Goal: Task Accomplishment & Management: Use online tool/utility

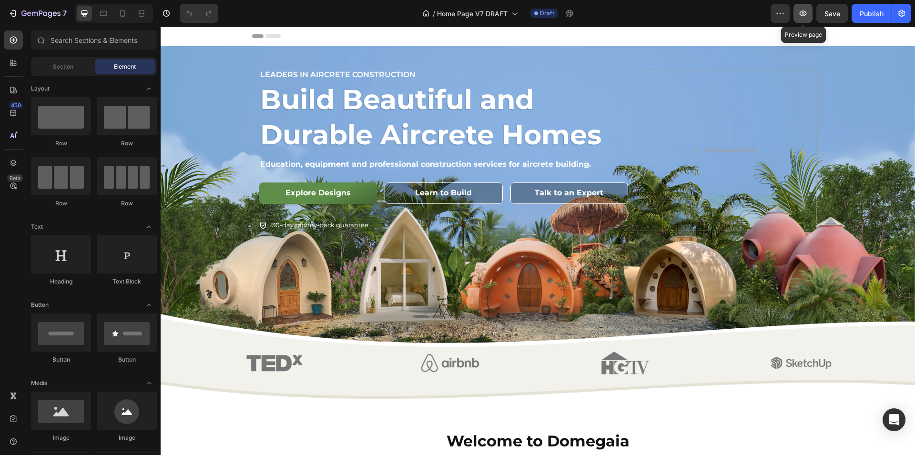
click at [802, 18] on icon "button" at bounding box center [803, 14] width 10 height 10
click at [252, 356] on img at bounding box center [274, 363] width 61 height 28
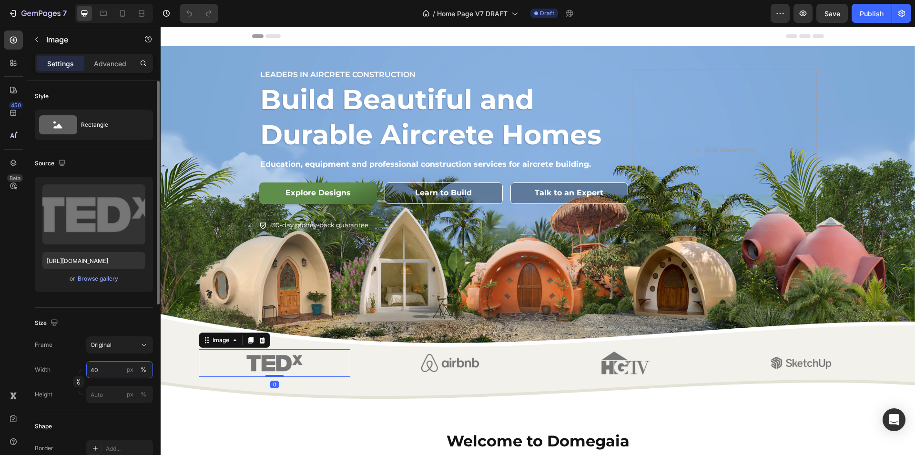
click at [110, 368] on input "40" at bounding box center [119, 369] width 67 height 17
type input "25"
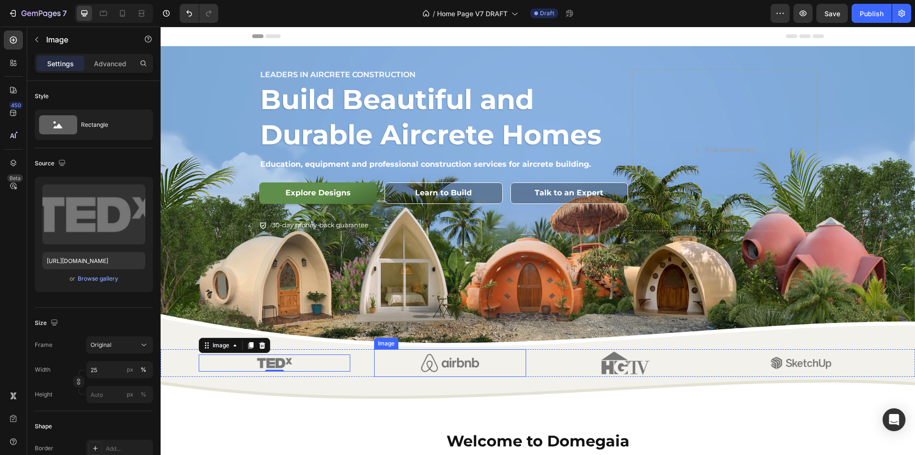
click at [445, 358] on img at bounding box center [450, 363] width 61 height 28
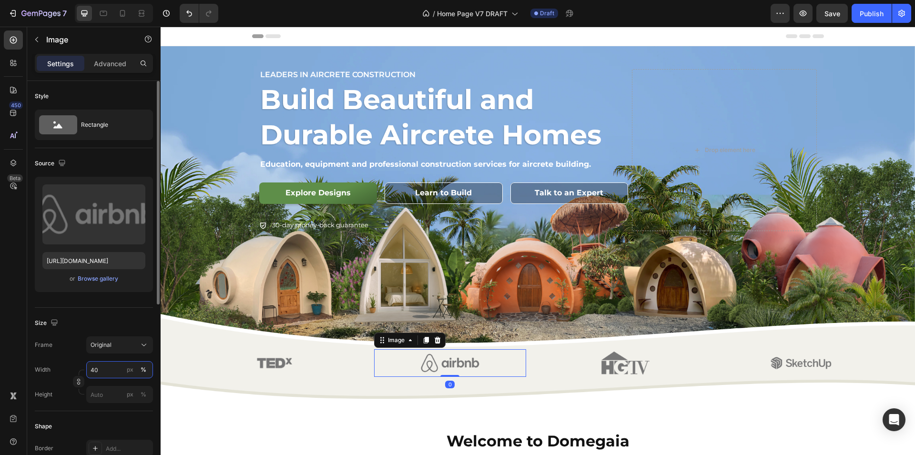
click at [116, 370] on input "40" at bounding box center [119, 369] width 67 height 17
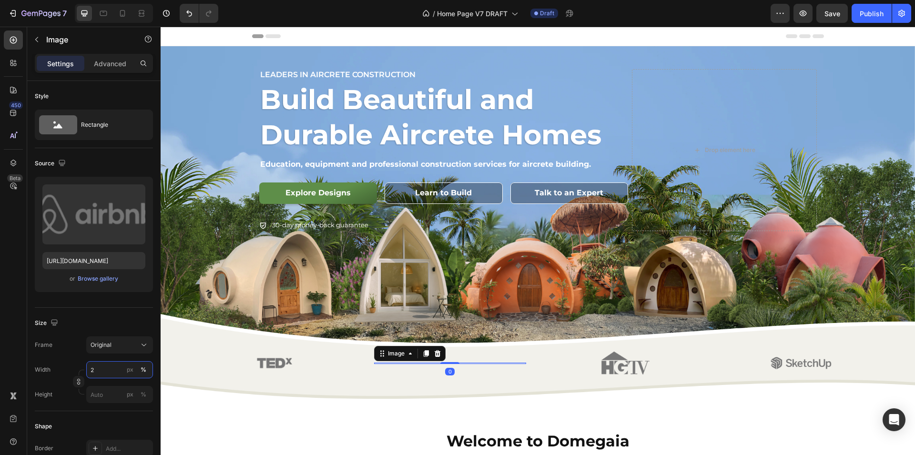
type input "25"
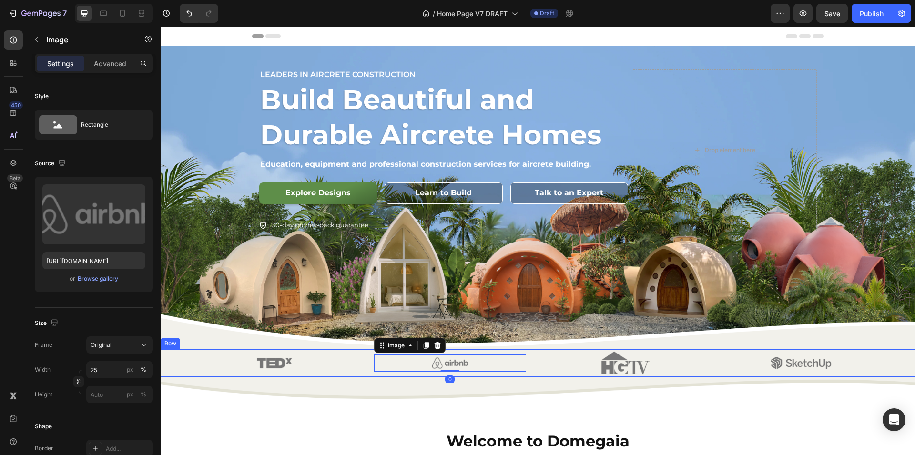
click at [588, 361] on div at bounding box center [626, 363] width 152 height 28
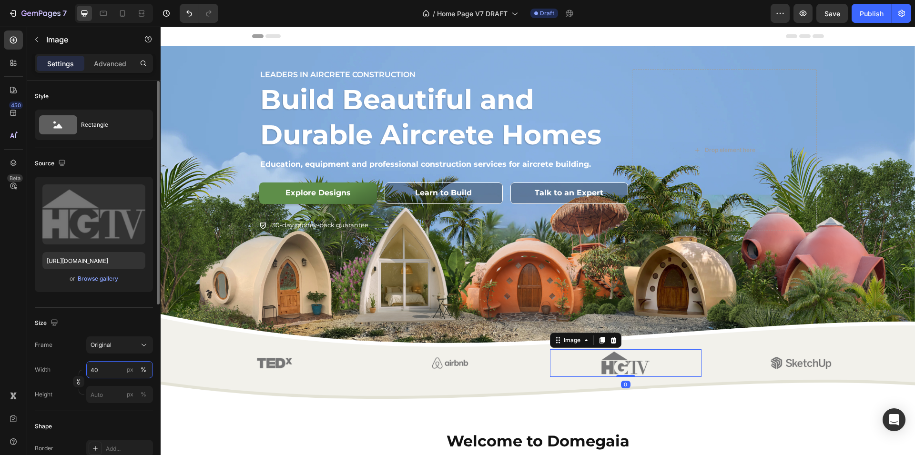
click at [111, 369] on input "40" at bounding box center [119, 369] width 67 height 17
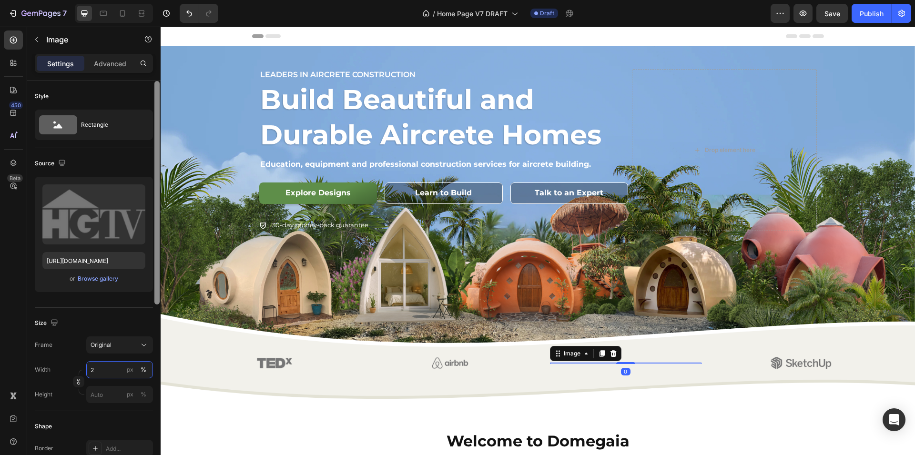
type input "25"
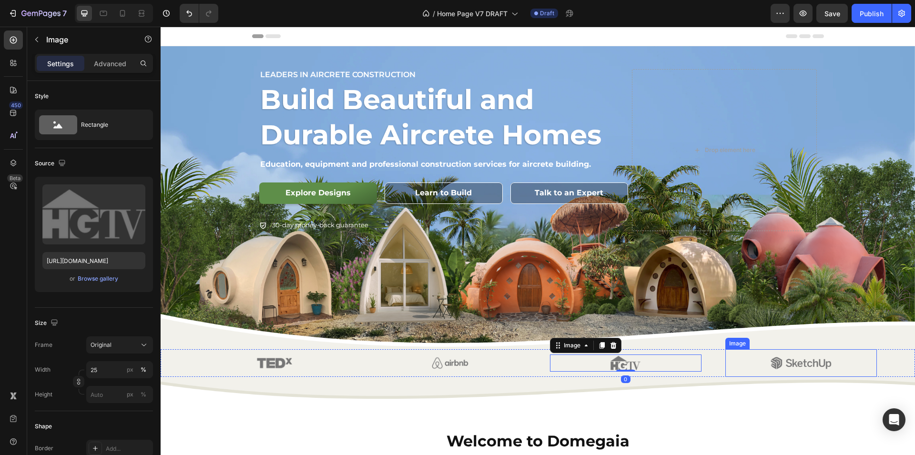
click at [770, 360] on img at bounding box center [800, 363] width 61 height 28
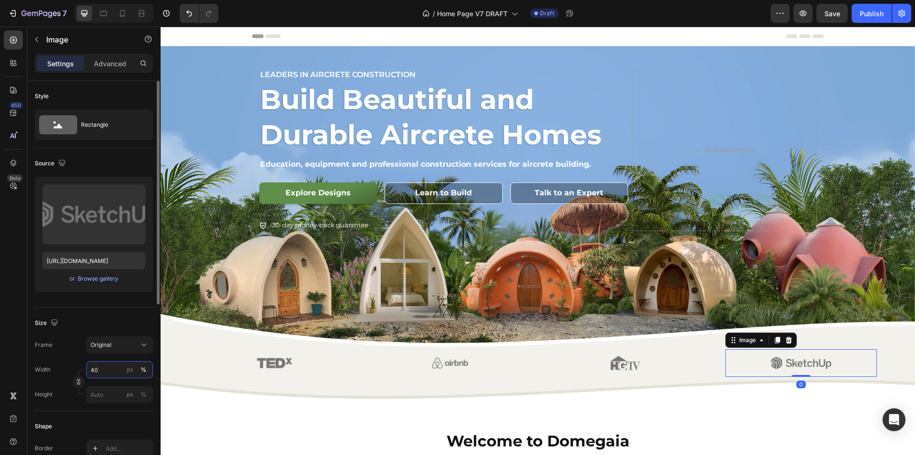
click at [103, 368] on input "40" at bounding box center [119, 369] width 67 height 17
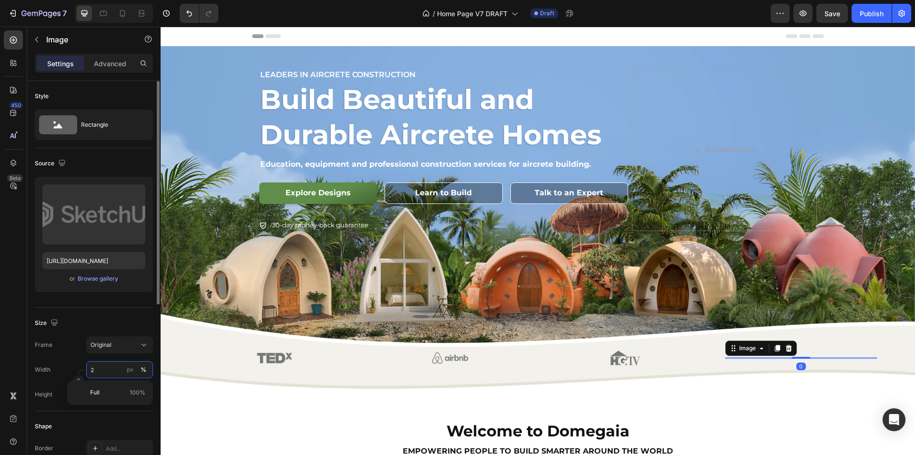
type input "25"
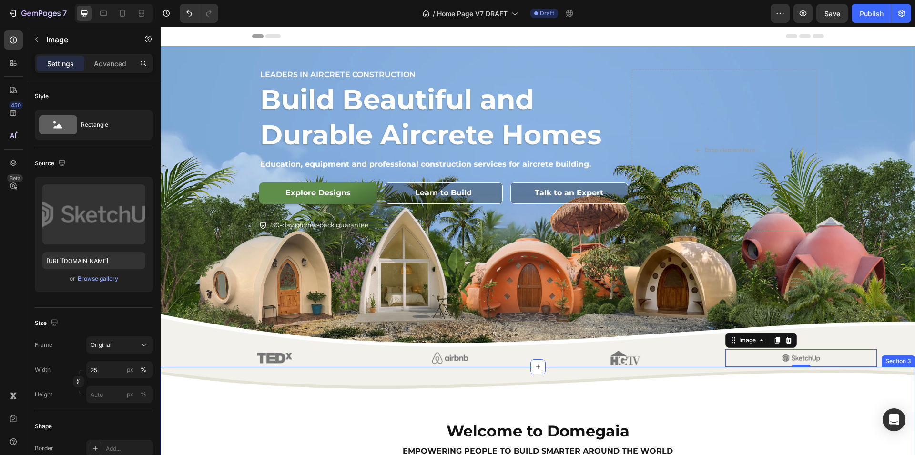
click at [263, 402] on div "Welcome to Domegaia Heading empowering people to build smarter around the world…" at bounding box center [538, 434] width 754 height 134
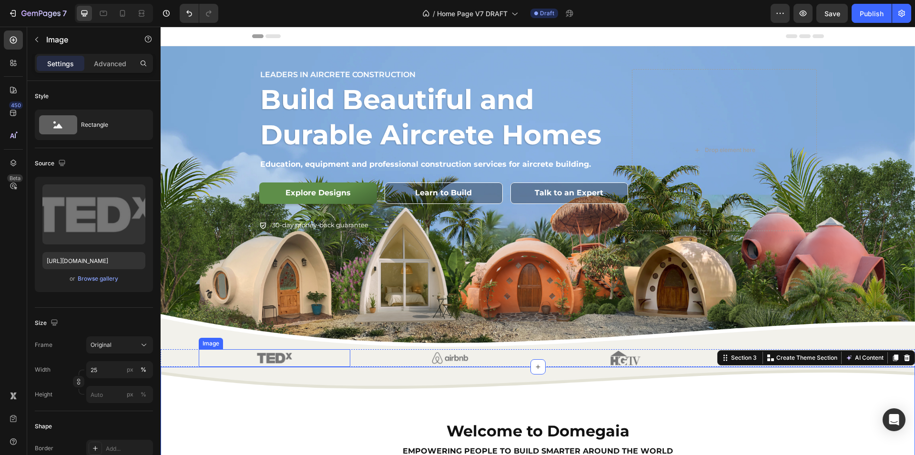
click at [217, 350] on div at bounding box center [275, 357] width 152 height 17
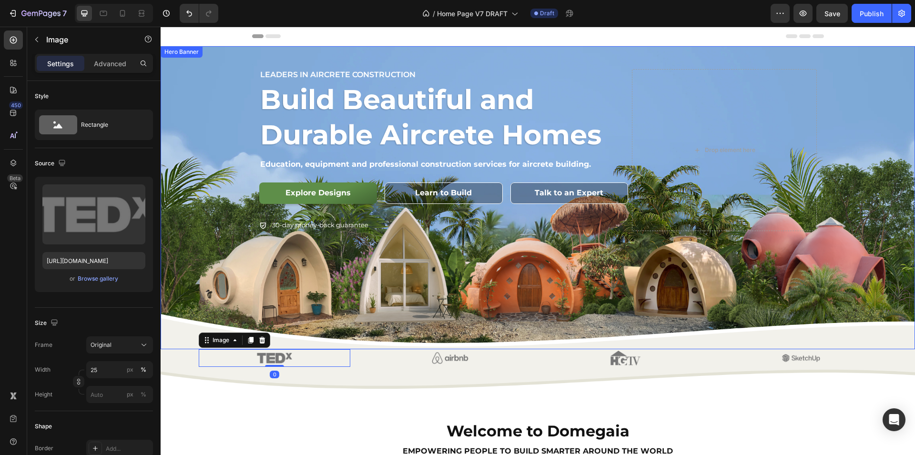
click at [173, 332] on div "Background Image" at bounding box center [538, 197] width 754 height 303
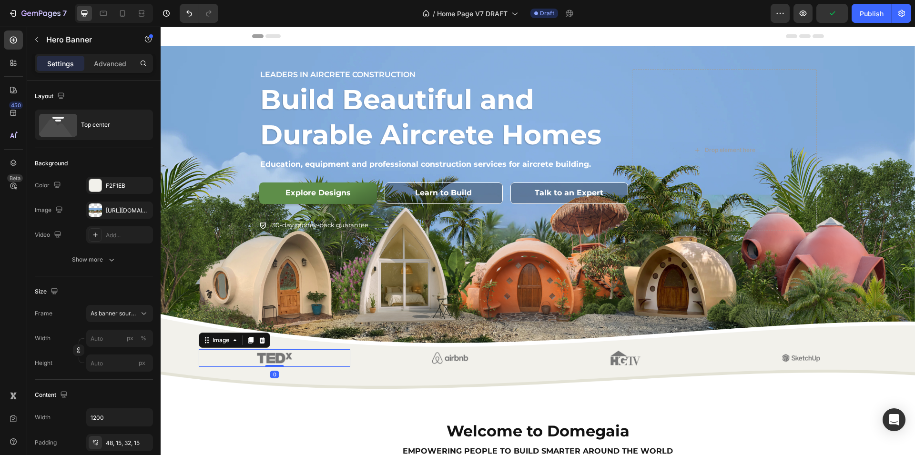
click at [344, 353] on div at bounding box center [275, 357] width 152 height 17
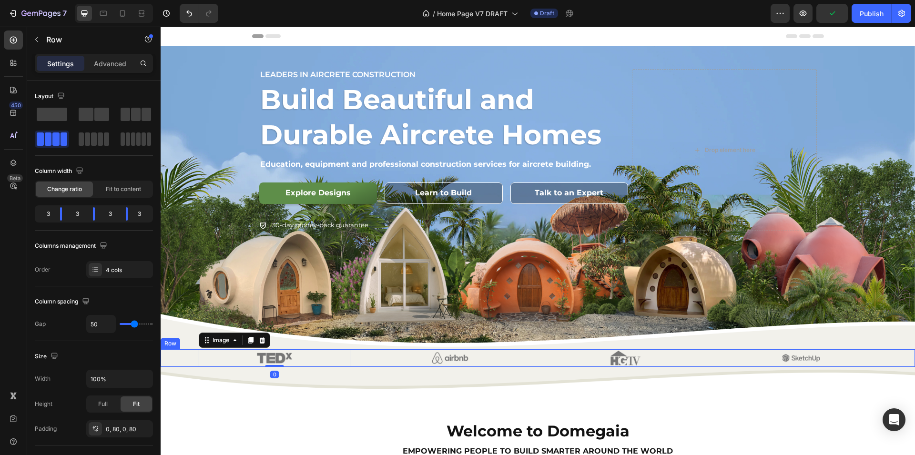
click at [173, 356] on div "Image 0 Image Image Image Row" at bounding box center [538, 357] width 754 height 17
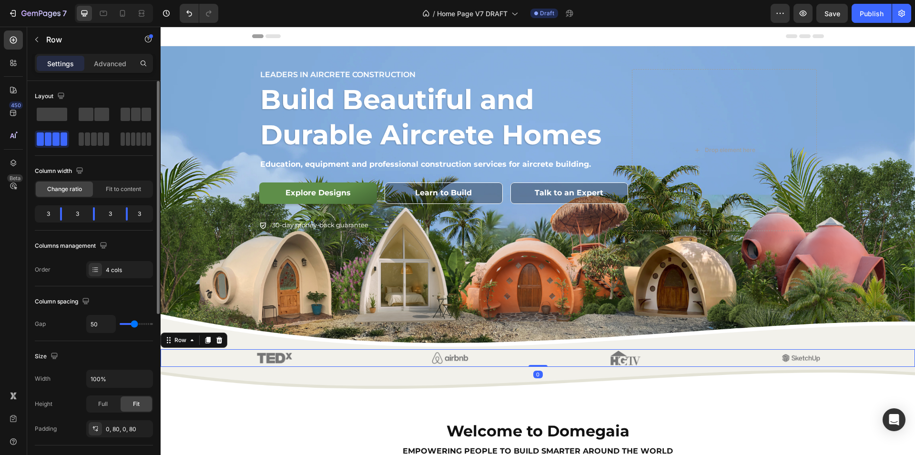
type input "38"
type input "37"
type input "36"
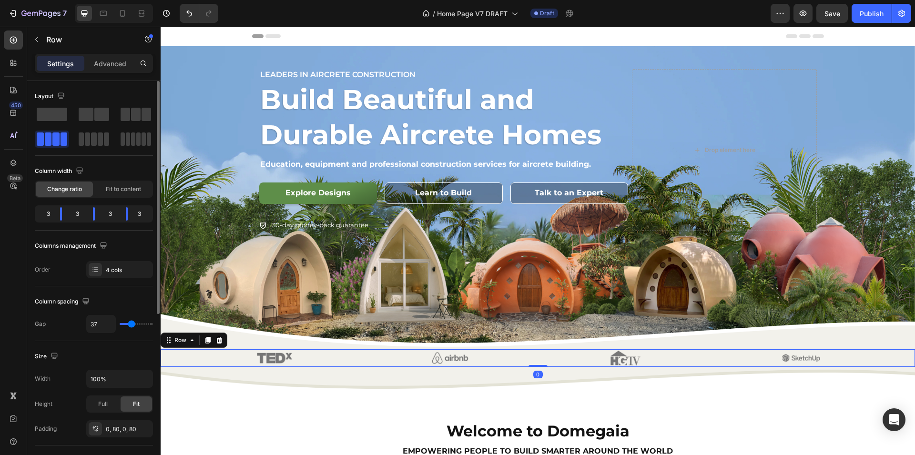
type input "36"
type input "35"
type input "34"
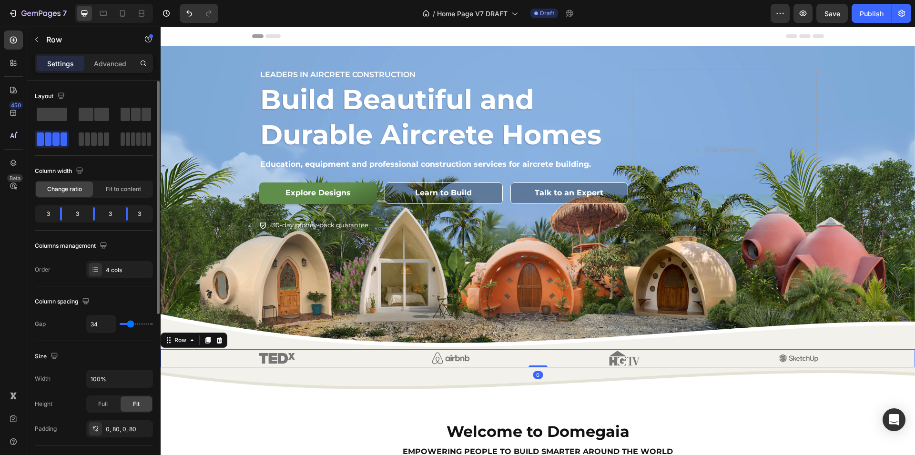
type input "33"
type input "32"
type input "31"
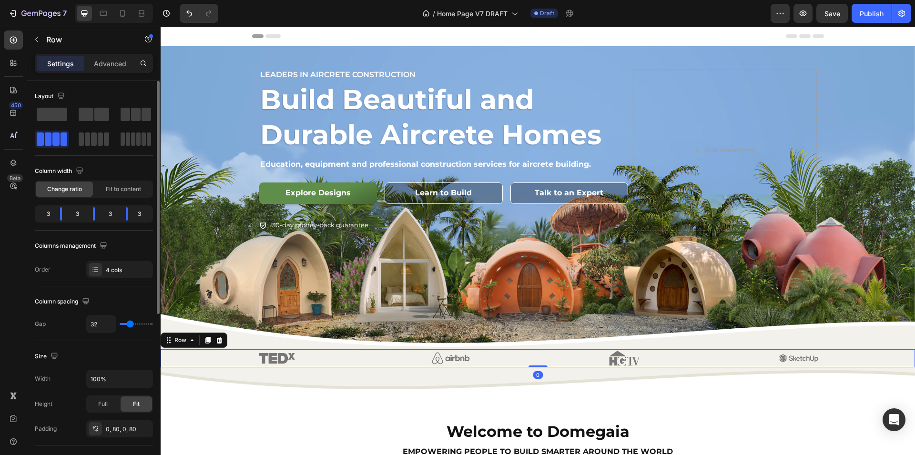
type input "31"
type input "30"
type input "29"
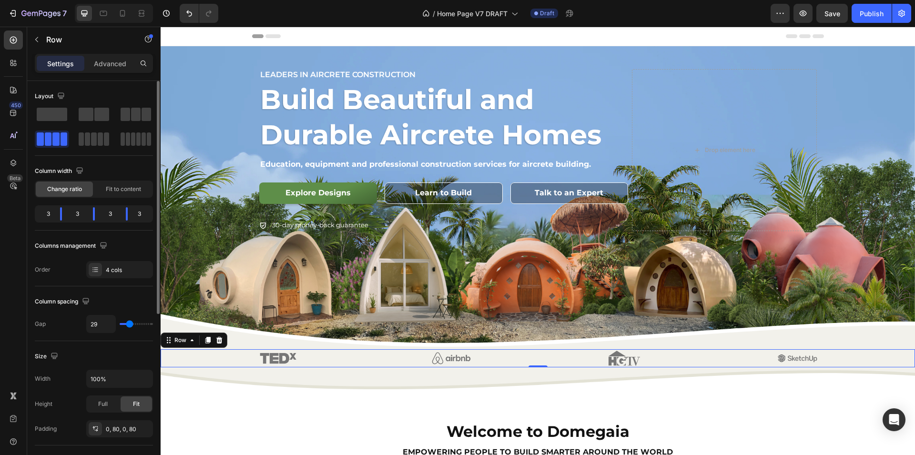
type input "28"
type input "27"
type input "25"
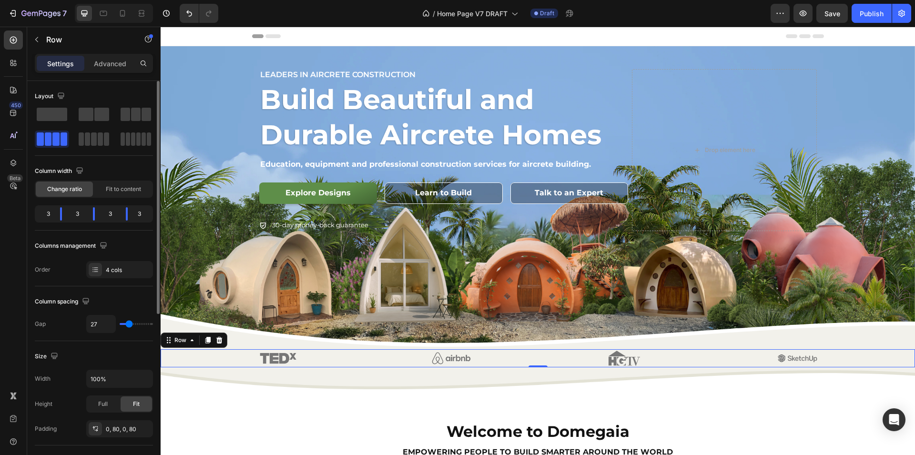
type input "25"
type input "24"
type input "23"
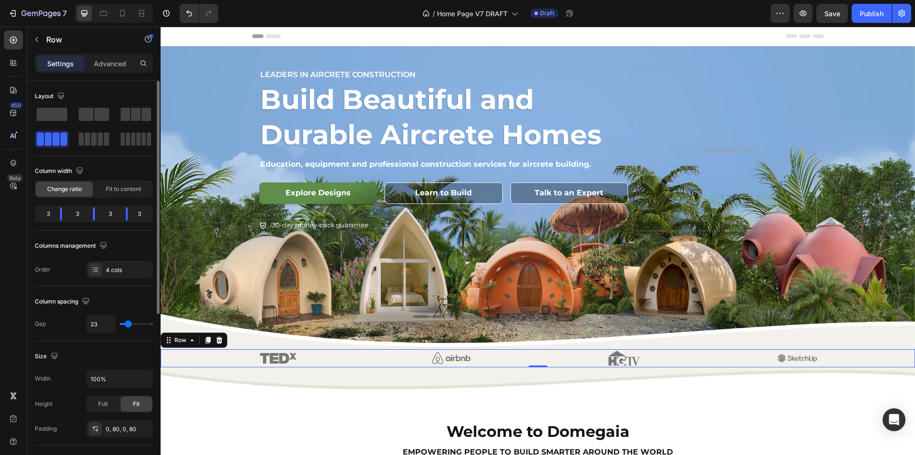
type input "22"
type input "21"
type input "20"
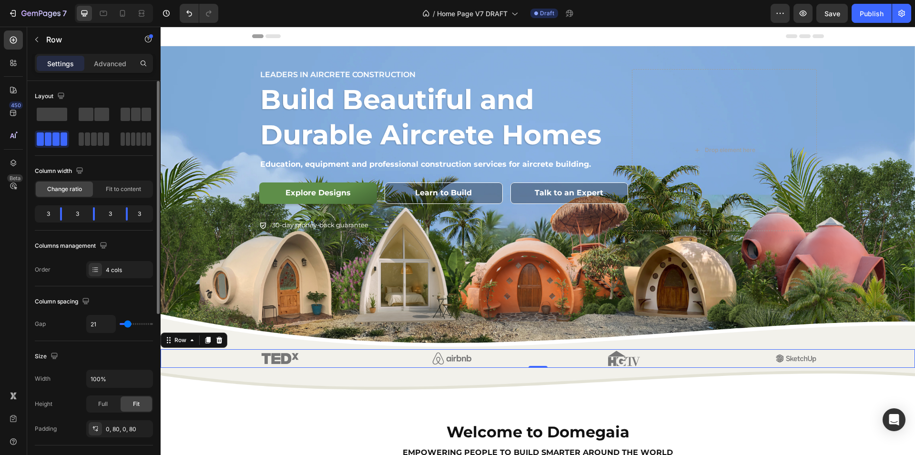
type input "20"
type input "19"
type input "18"
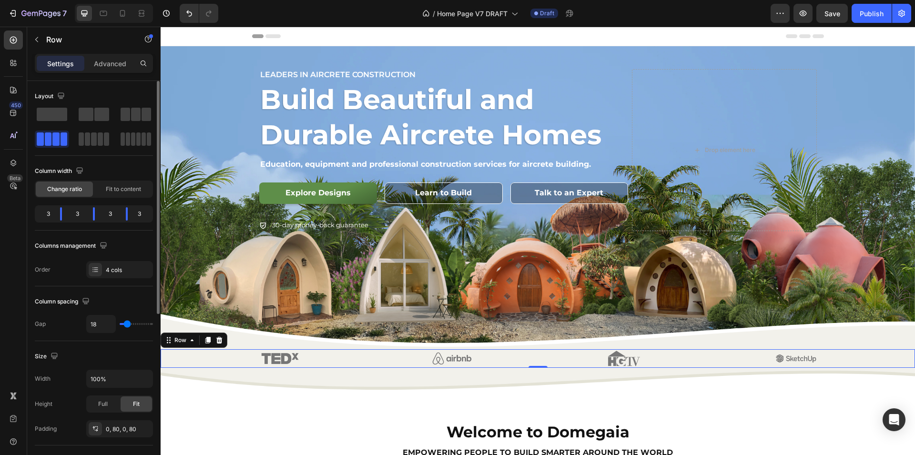
type input "17"
type input "15"
type input "14"
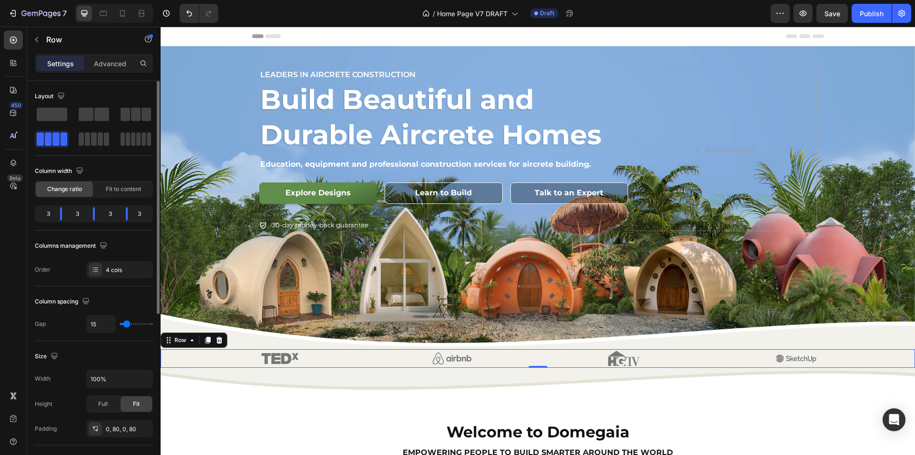
type input "14"
type input "13"
type input "12"
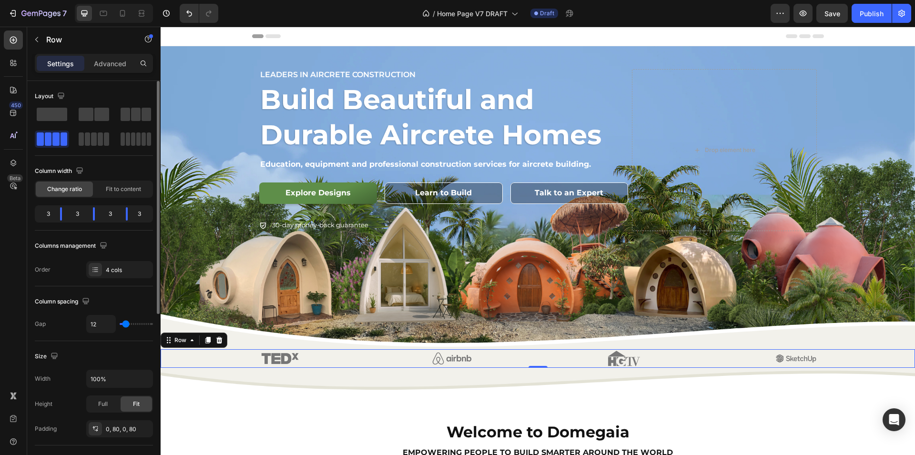
type input "11"
type input "10"
type input "9"
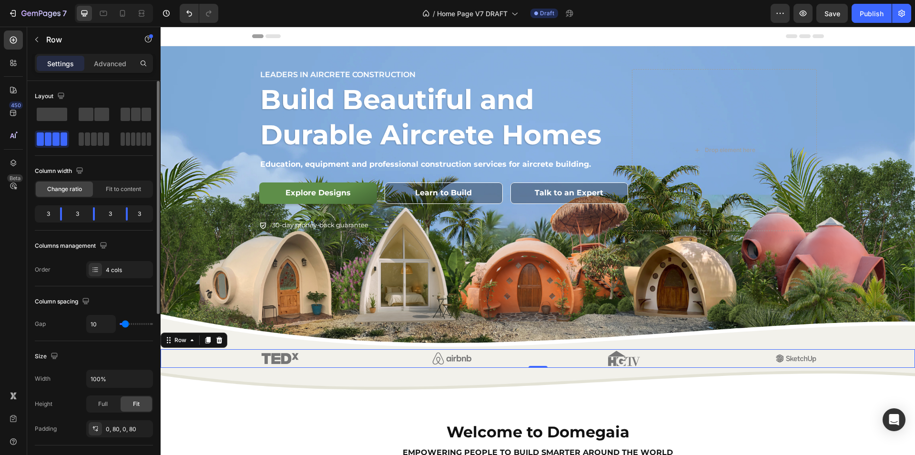
type input "9"
type input "8"
type input "7"
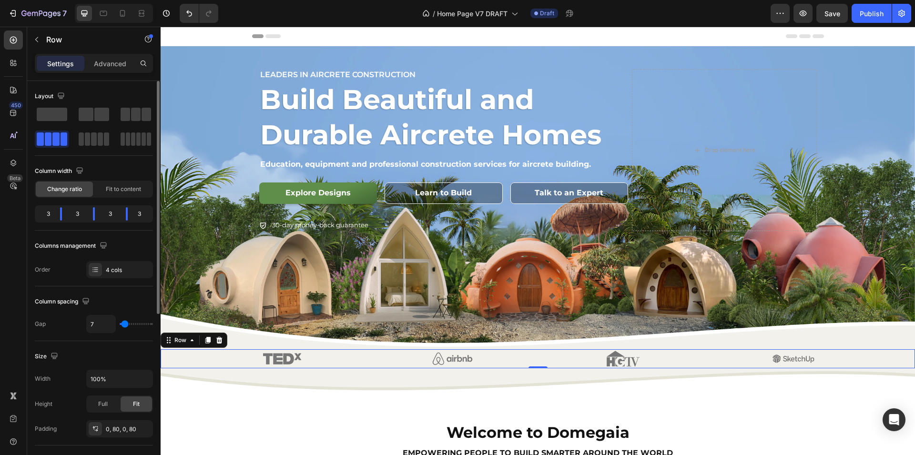
type input "6"
type input "5"
type input "3"
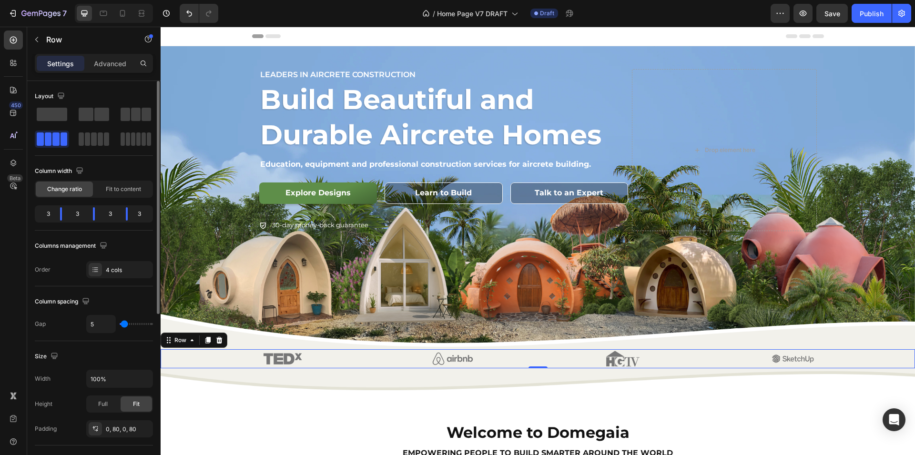
type input "3"
type input "2"
type input "1"
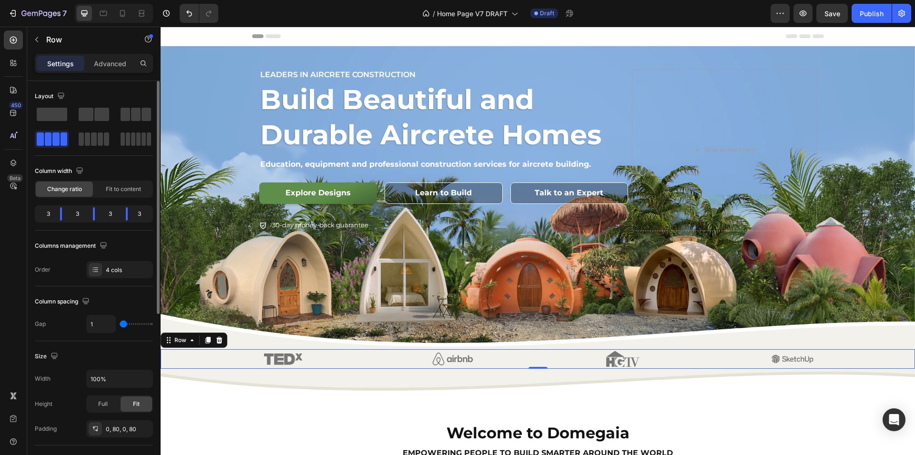
type input "0"
type input "22"
type input "31"
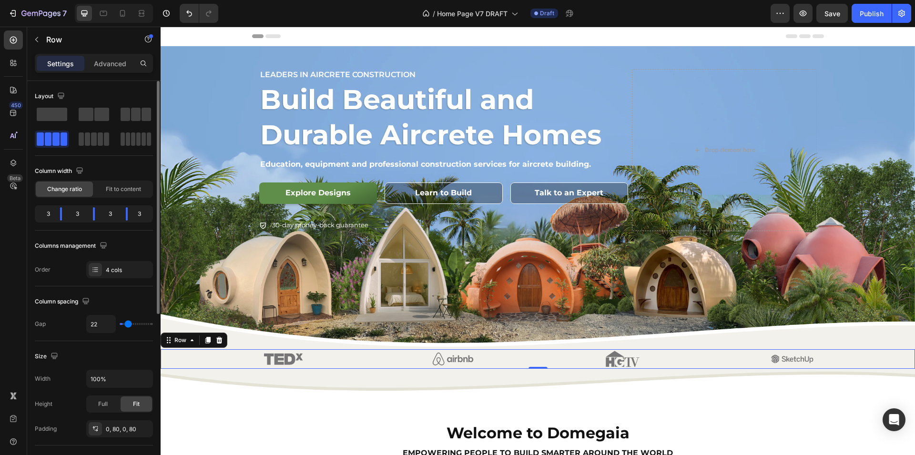
type input "31"
type input "36"
type input "38"
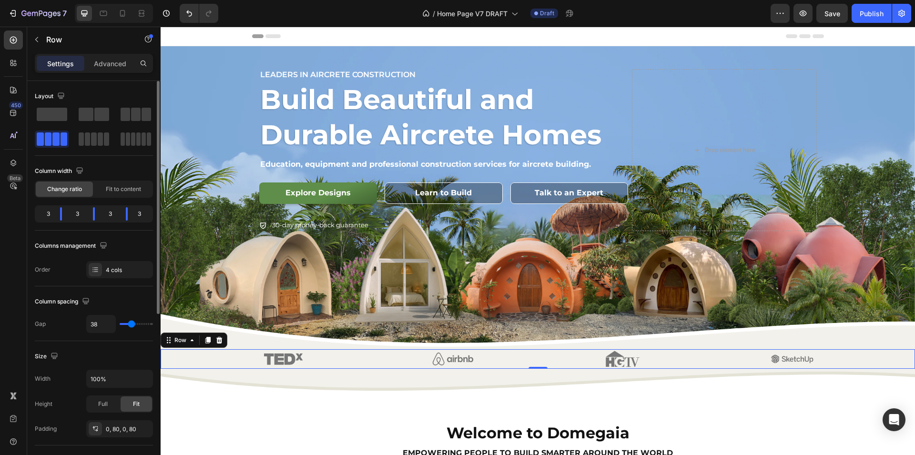
type input "44"
type input "53"
type input "60"
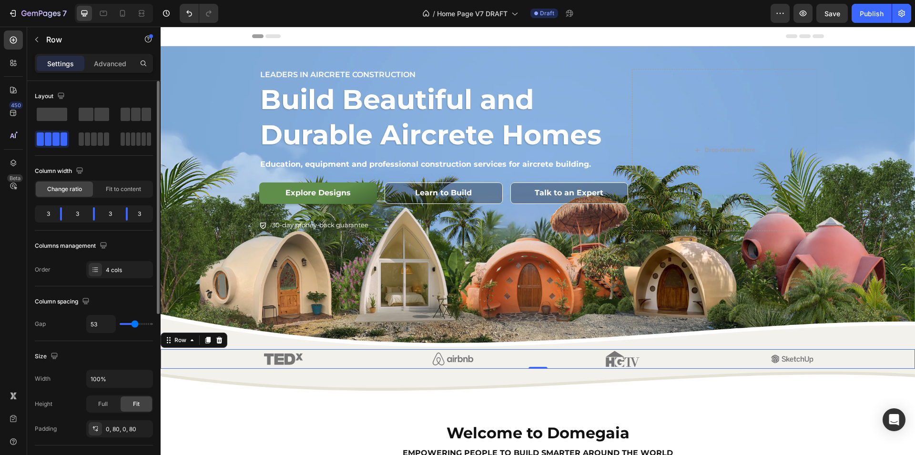
type input "60"
type input "62"
type input "64"
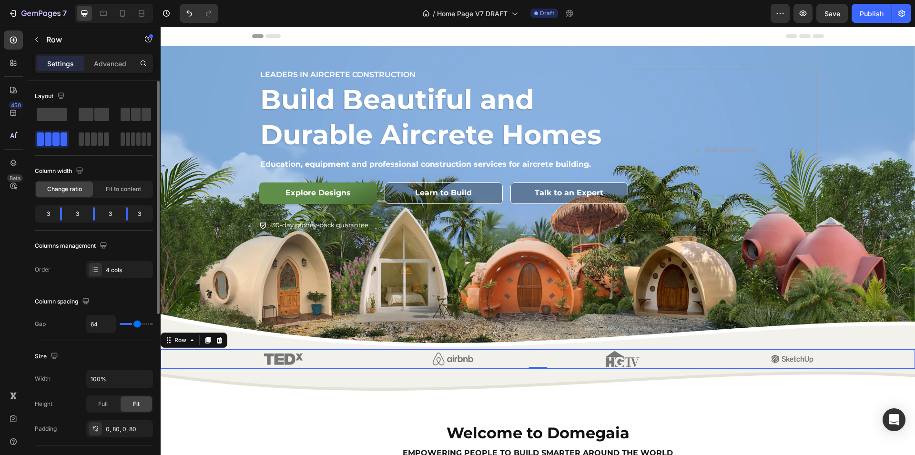
type input "68"
type input "70"
type input "72"
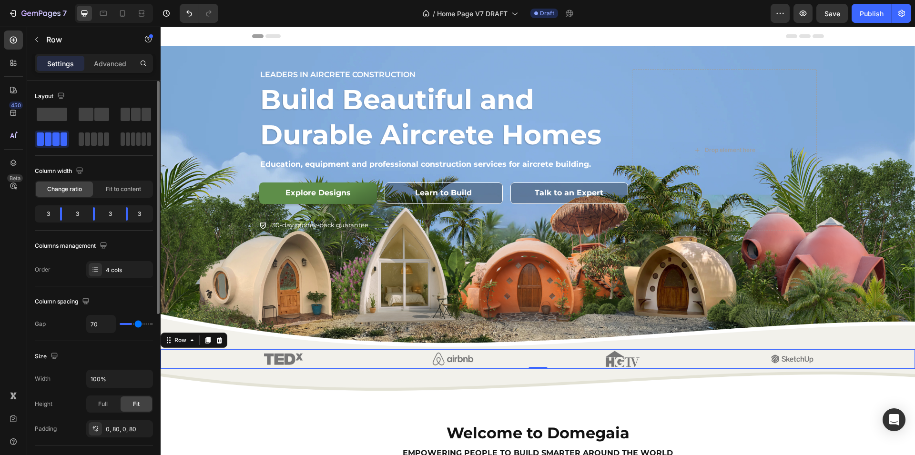
type input "72"
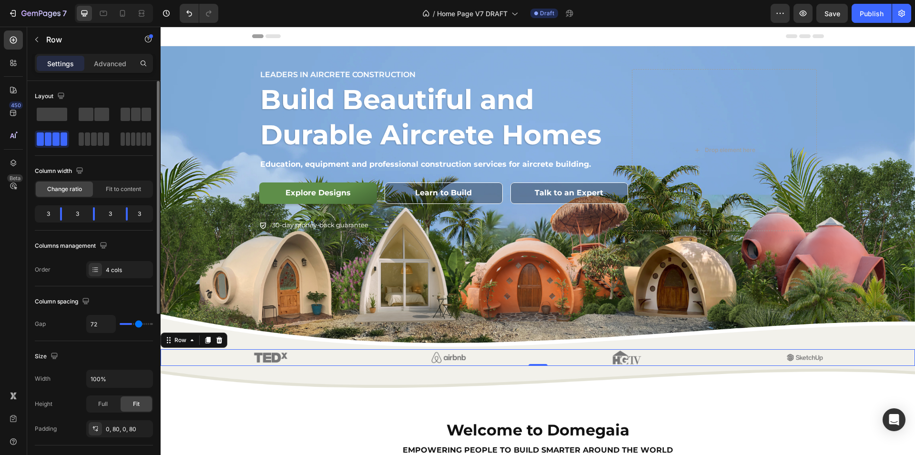
type input "73"
type input "74"
type input "76"
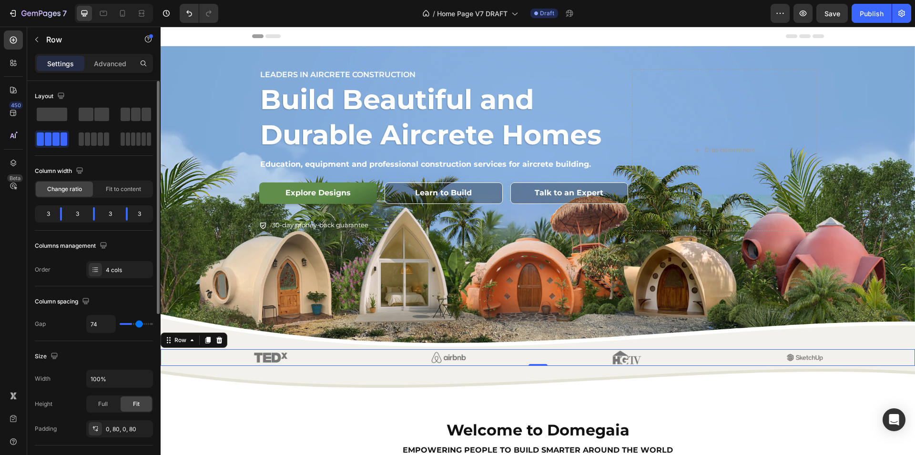
type input "76"
type input "78"
type input "80"
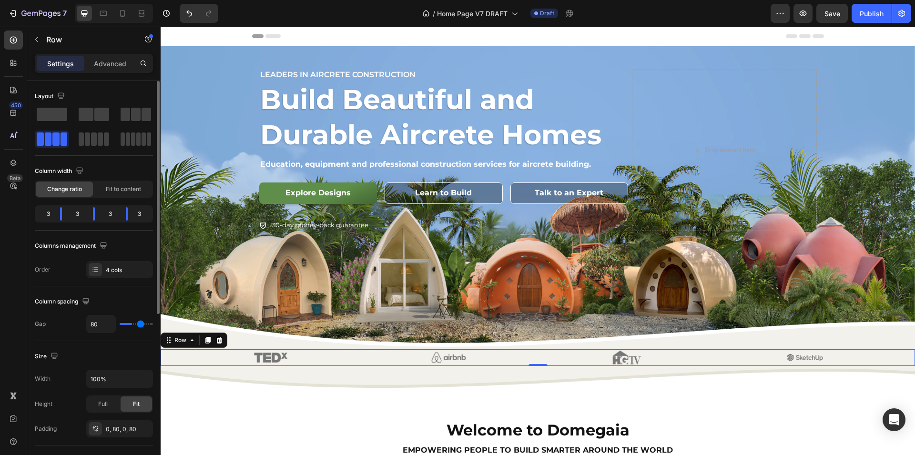
type input "82"
type input "87"
type input "102"
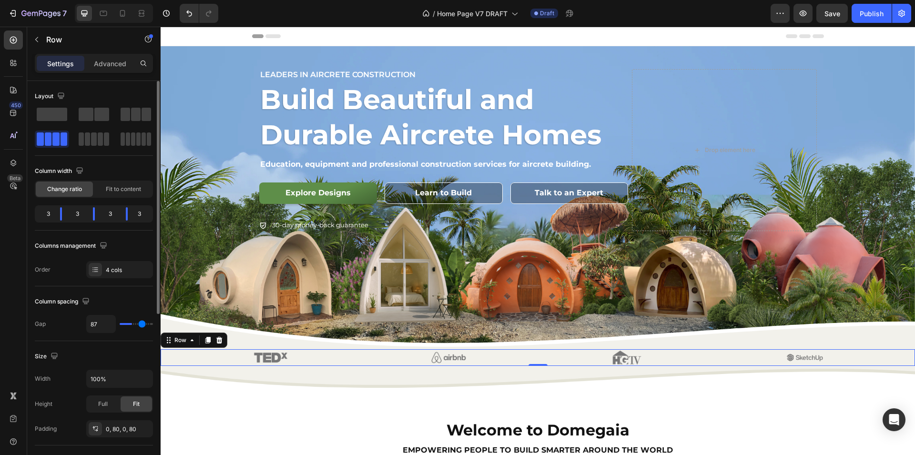
type input "102"
type input "103"
type input "109"
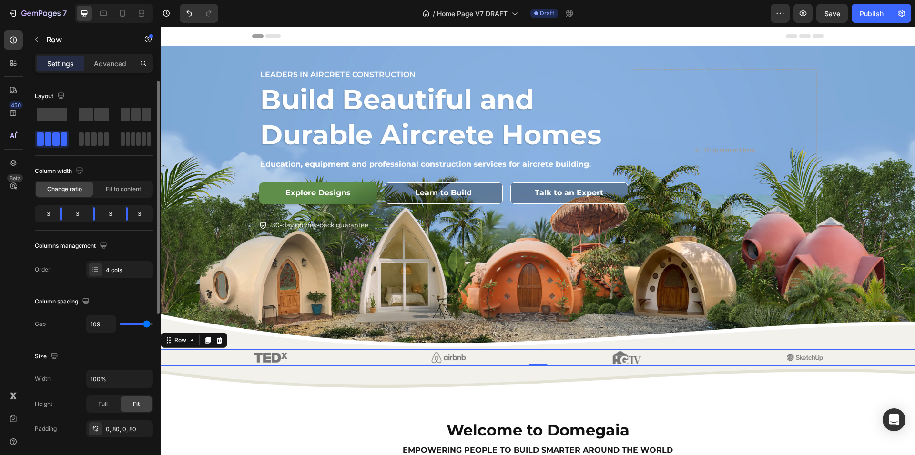
type input "111"
type input "112"
type input "113"
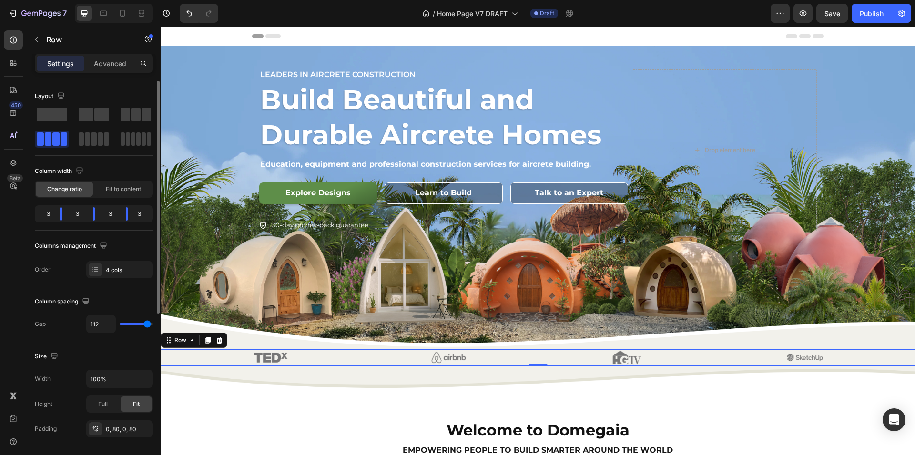
type input "113"
type input "114"
type input "115"
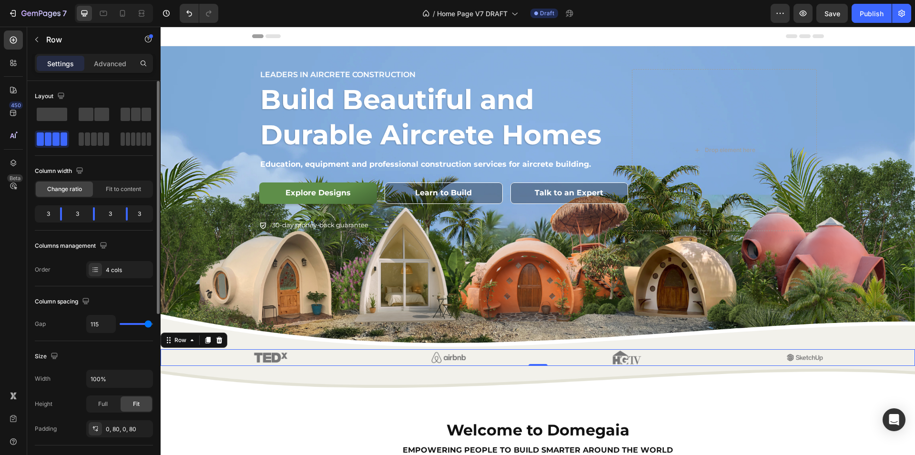
type input "116"
type input "117"
type input "118"
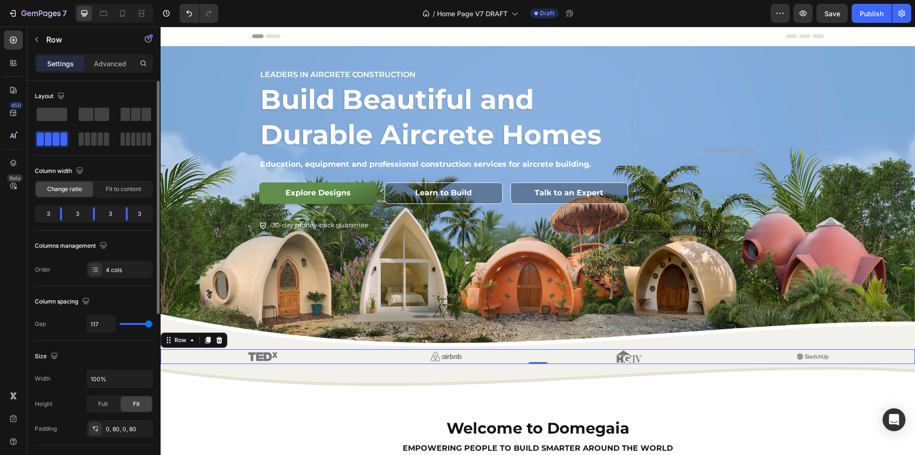
type input "118"
type input "119"
type input "120"
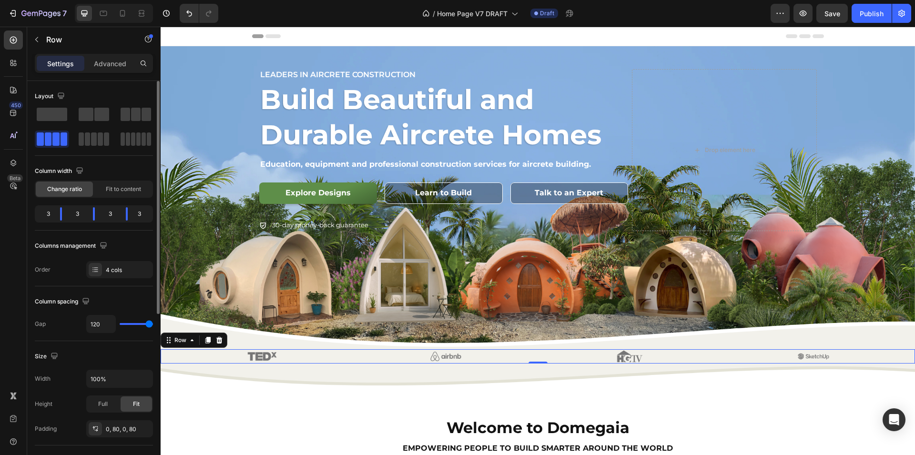
type input "105"
type input "104"
type input "102"
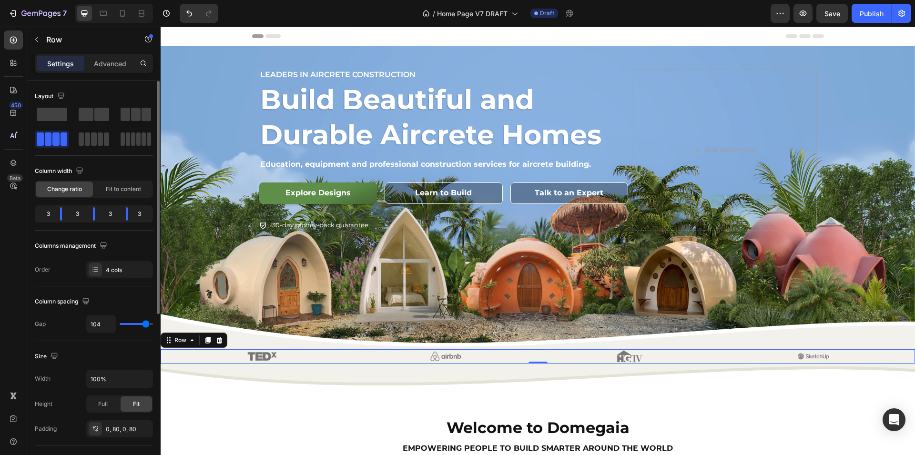
type input "102"
type input "93"
type input "83"
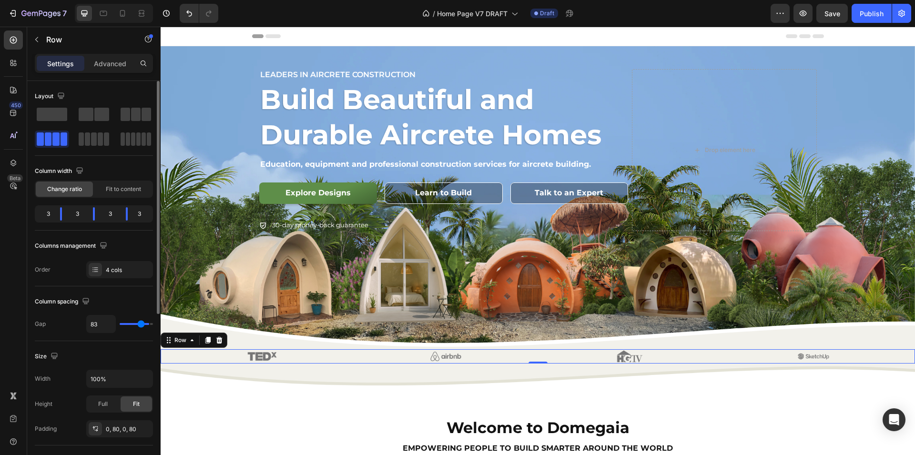
type input "79"
type input "68"
type input "63"
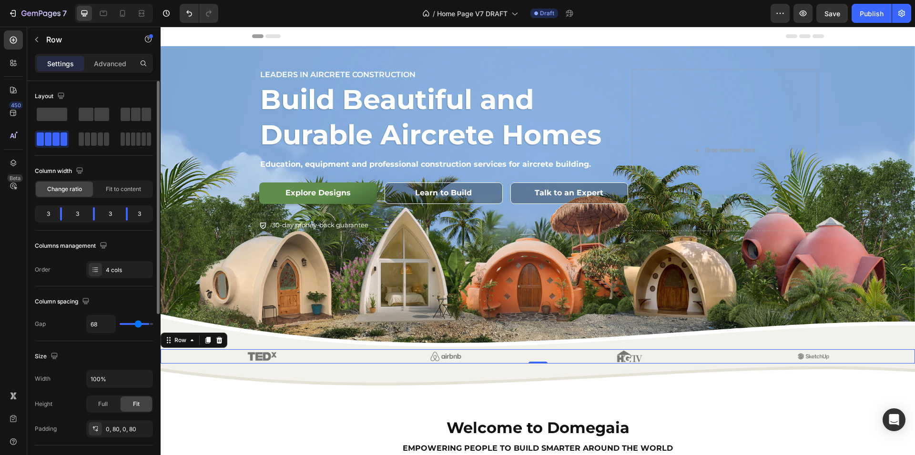
type input "63"
type input "61"
type input "60"
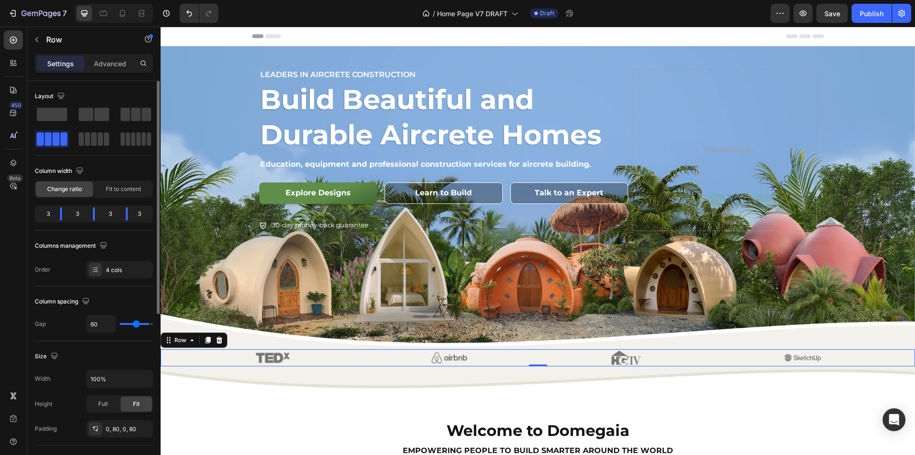
type input "59"
type input "58"
type input "56"
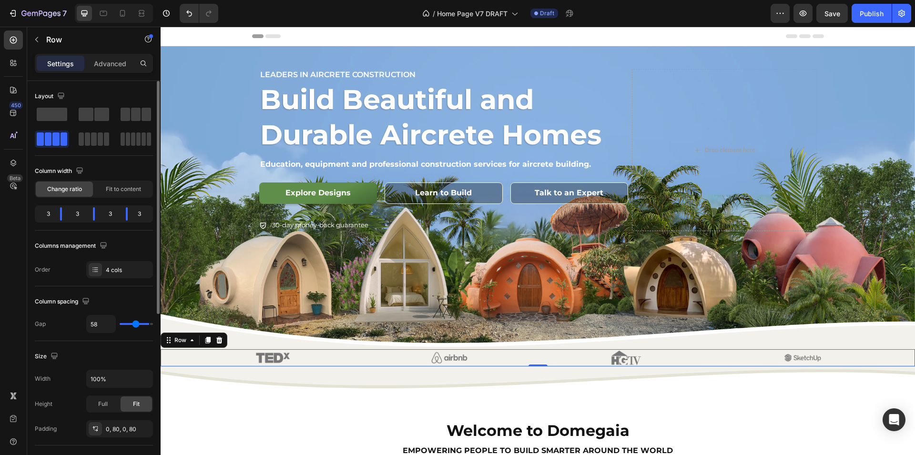
type input "56"
type input "55"
type input "53"
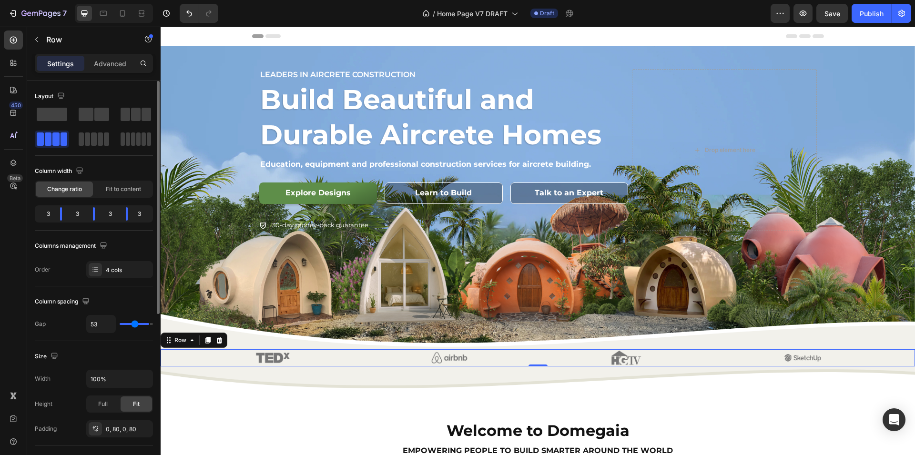
type input "50"
type input "48"
type input "46"
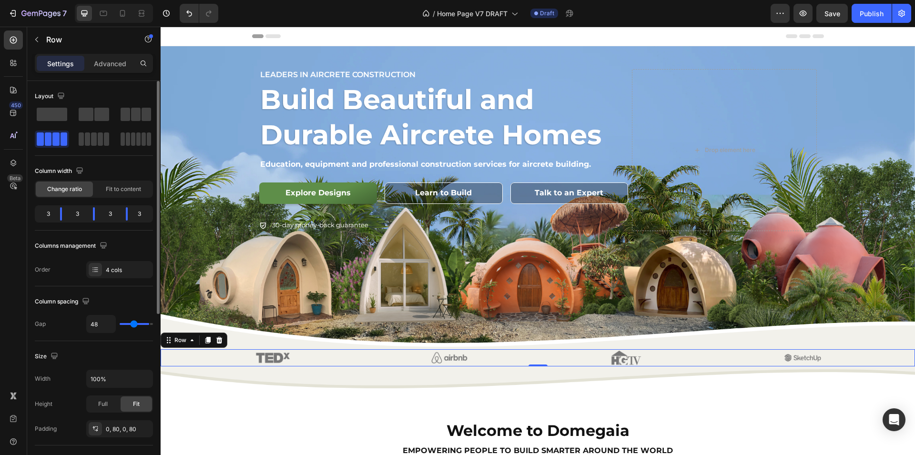
type input "46"
type input "44"
type input "43"
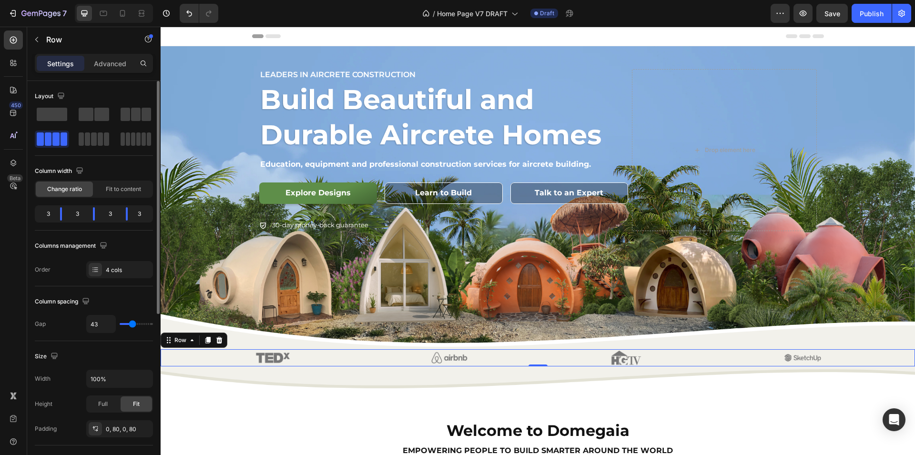
type input "41"
type input "39"
type input "37"
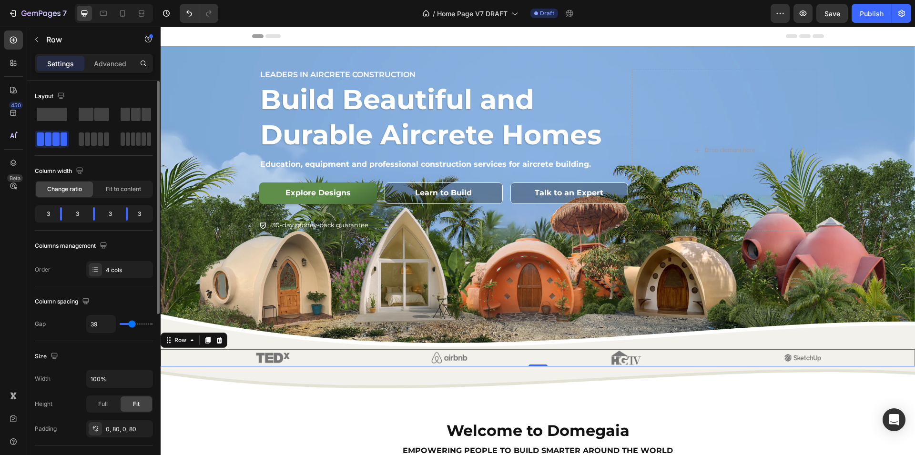
type input "37"
type input "35"
type input "33"
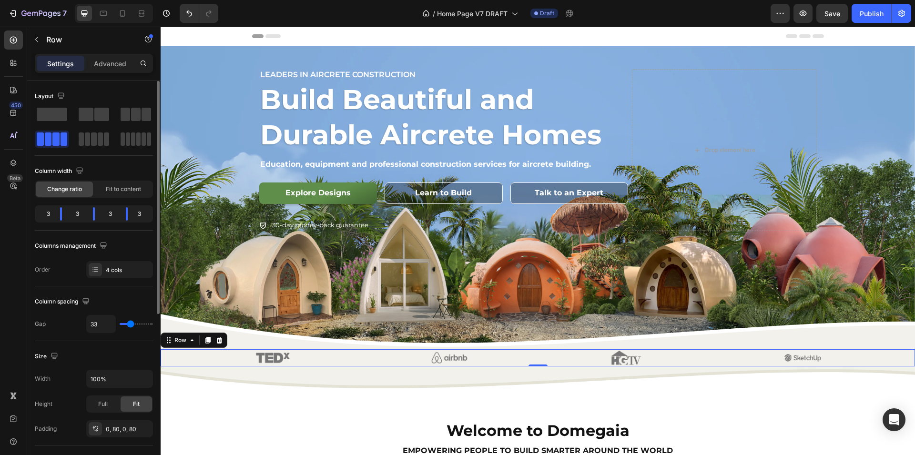
type input "31"
type input "30"
type input "28"
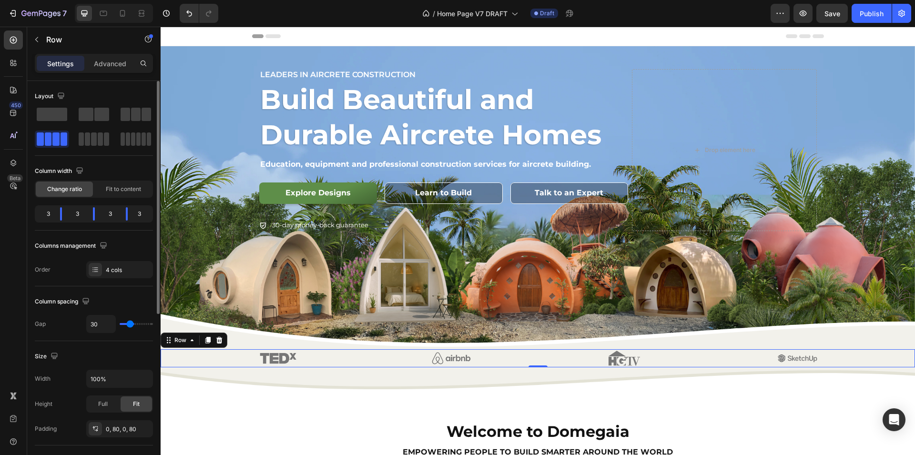
type input "28"
type input "27"
type input "26"
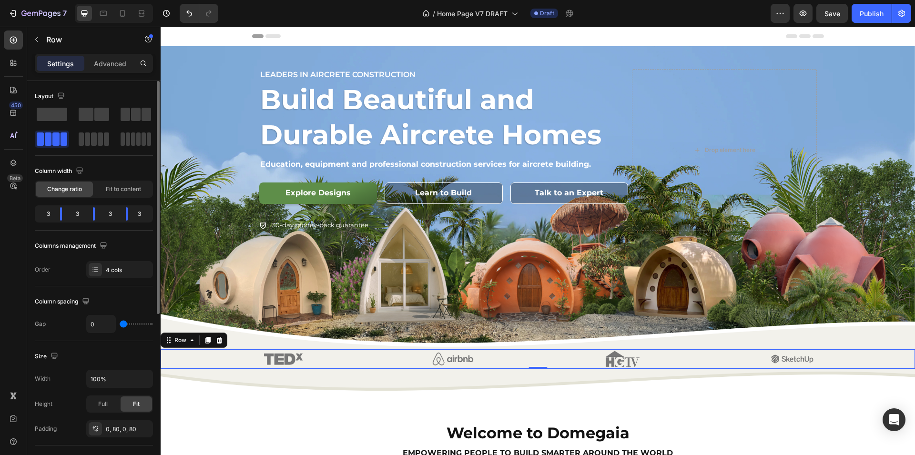
drag, startPoint x: 132, startPoint y: 325, endPoint x: 117, endPoint y: 332, distance: 15.8
click at [120, 325] on input "range" at bounding box center [136, 324] width 33 height 2
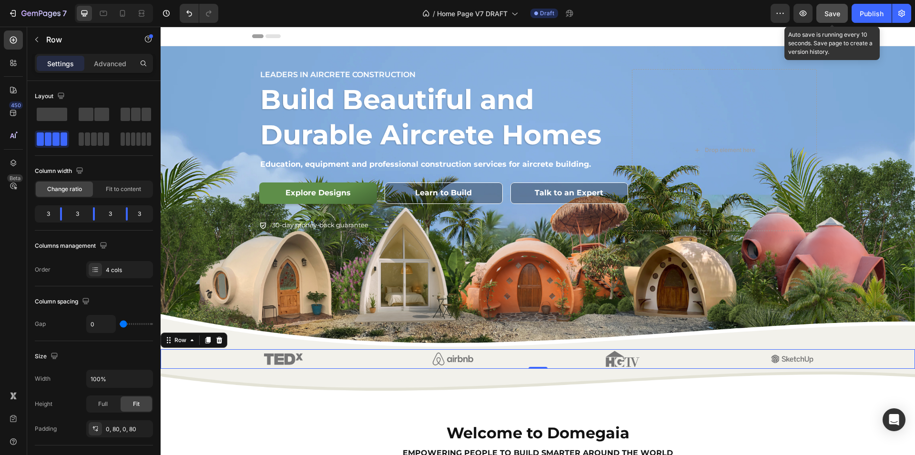
click at [832, 11] on span "Save" at bounding box center [832, 14] width 16 height 8
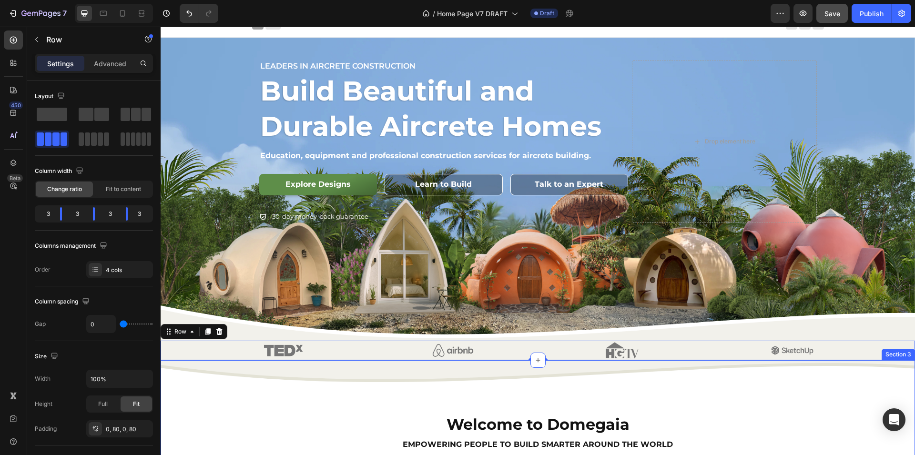
scroll to position [130, 0]
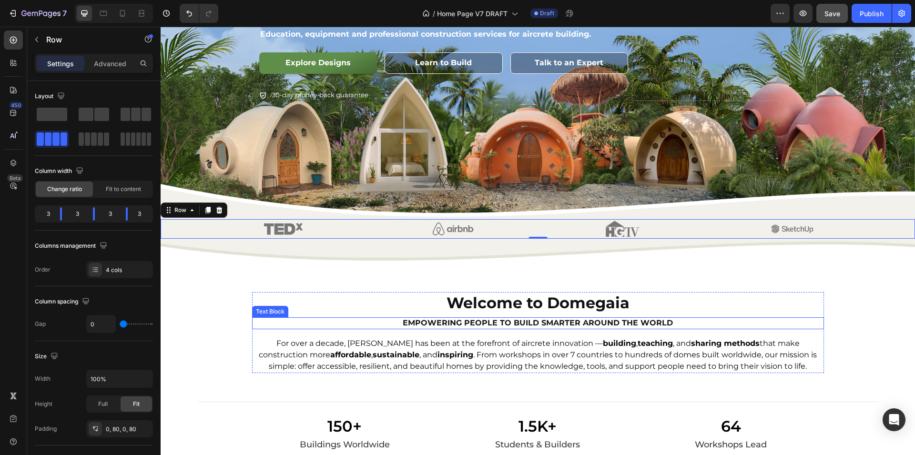
click at [422, 318] on strong "empowering people to build smarter around the world" at bounding box center [538, 322] width 270 height 9
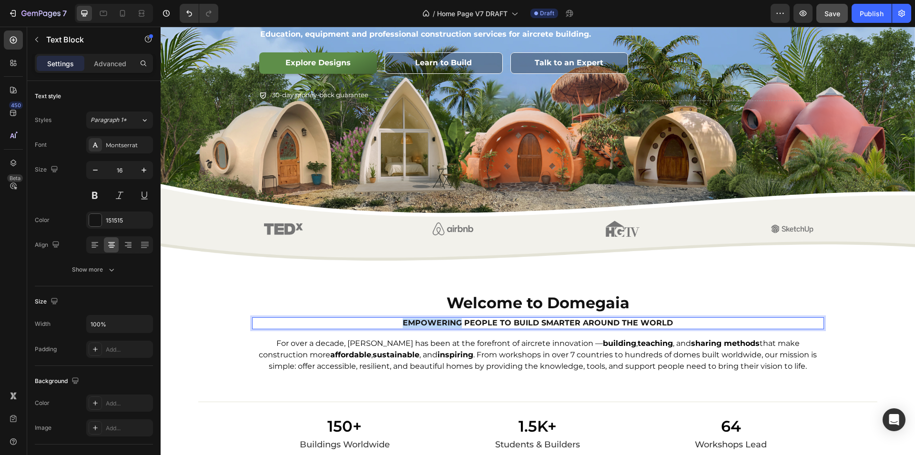
click at [422, 318] on strong "empowering people to build smarter around the world" at bounding box center [538, 322] width 270 height 9
click at [188, 15] on icon "Undo/Redo" at bounding box center [189, 14] width 10 height 10
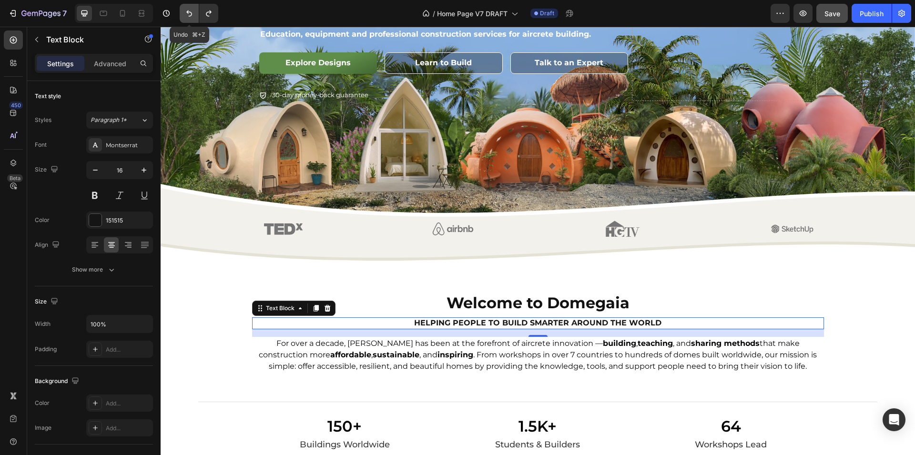
click at [185, 15] on icon "Undo/Redo" at bounding box center [189, 14] width 10 height 10
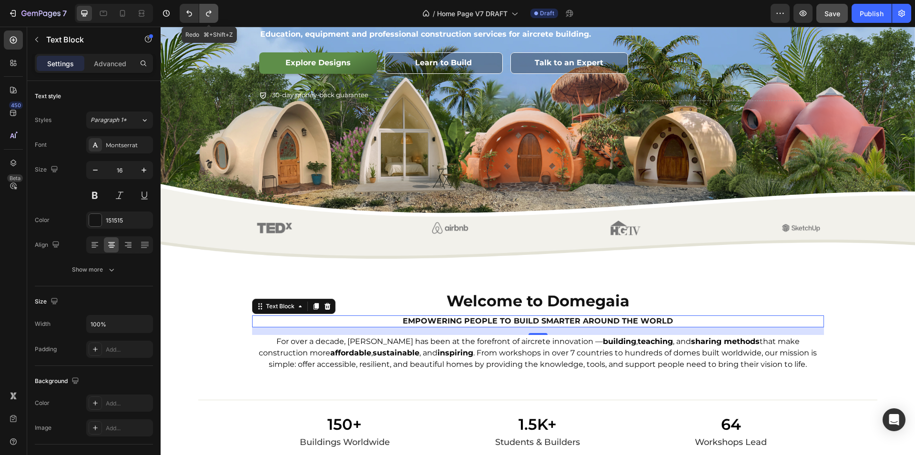
click at [208, 16] on icon "Undo/Redo" at bounding box center [209, 14] width 10 height 10
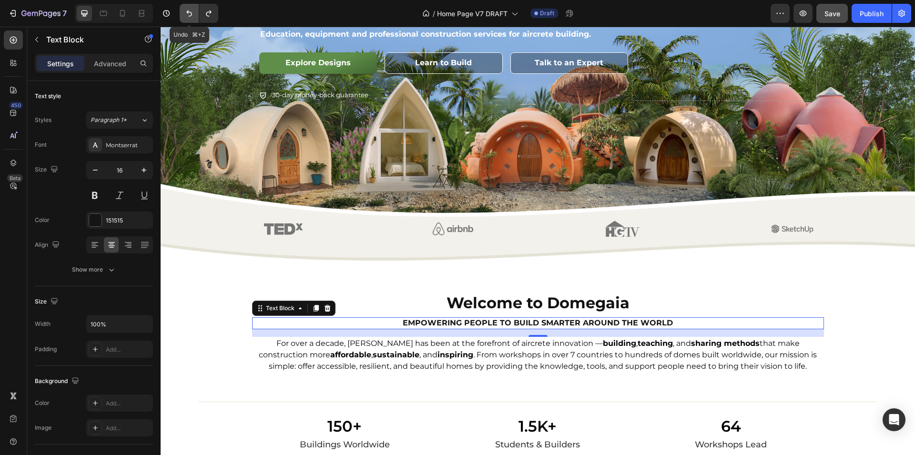
click at [184, 17] on icon "Undo/Redo" at bounding box center [189, 14] width 10 height 10
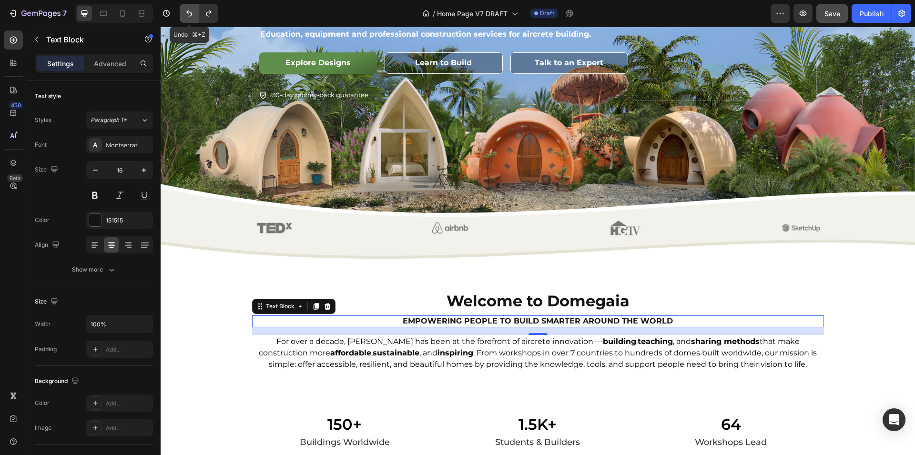
click at [184, 17] on icon "Undo/Redo" at bounding box center [189, 14] width 10 height 10
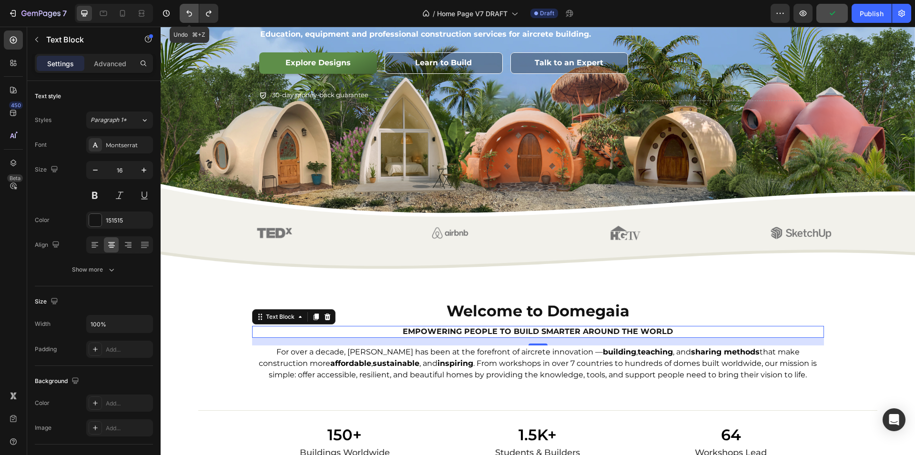
click at [184, 17] on icon "Undo/Redo" at bounding box center [189, 14] width 10 height 10
click at [203, 15] on button "Undo/Redo" at bounding box center [208, 13] width 19 height 19
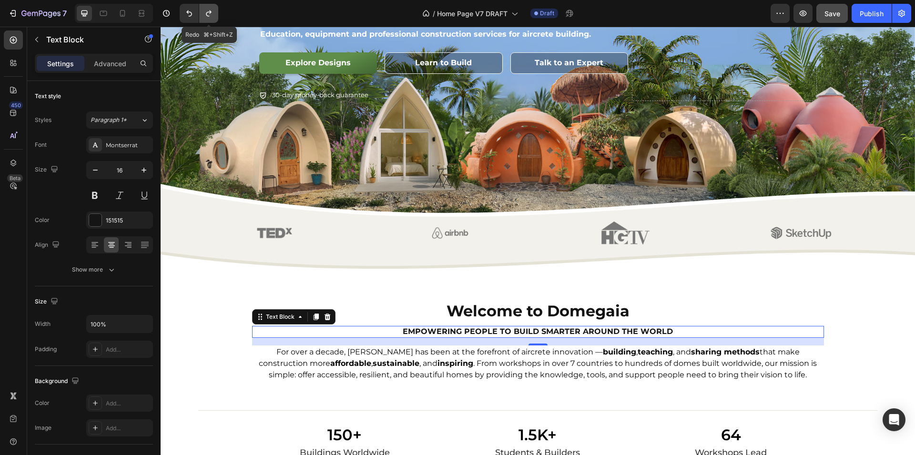
click at [203, 15] on button "Undo/Redo" at bounding box center [208, 13] width 19 height 19
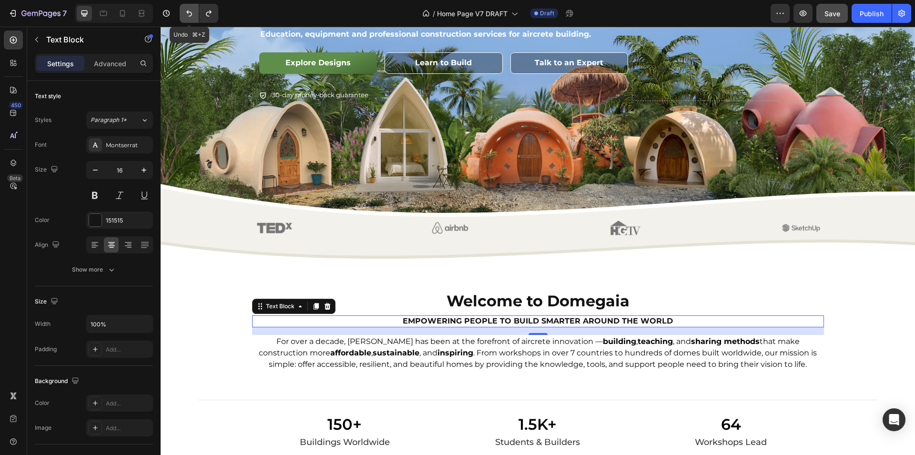
click at [191, 12] on icon "Undo/Redo" at bounding box center [189, 14] width 10 height 10
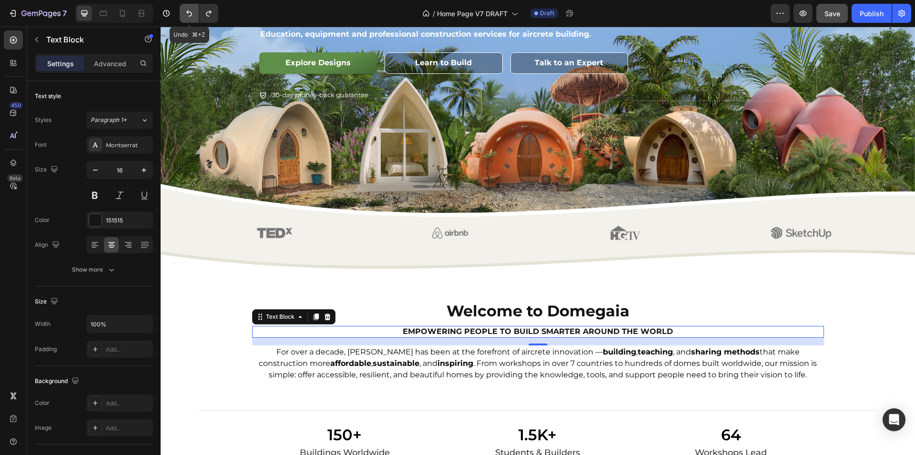
click at [191, 12] on icon "Undo/Redo" at bounding box center [189, 14] width 10 height 10
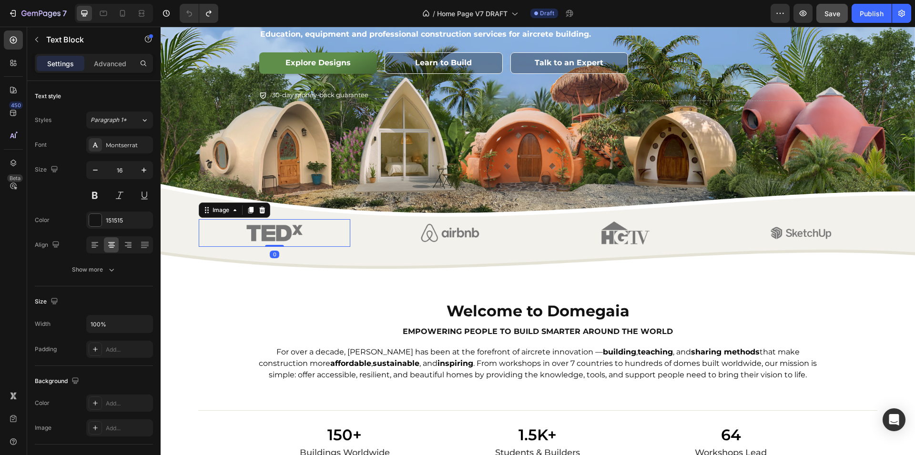
click at [212, 227] on div at bounding box center [275, 233] width 152 height 28
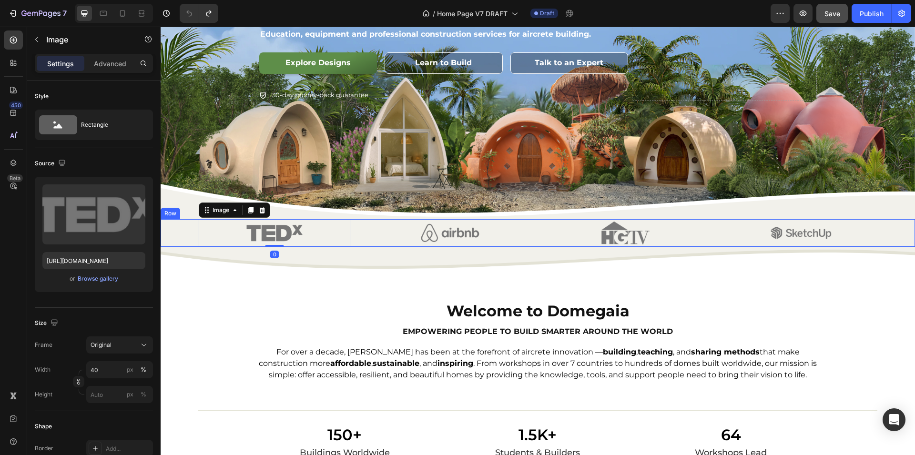
click at [177, 230] on div "Image 0 Image Image Image Row" at bounding box center [538, 233] width 754 height 28
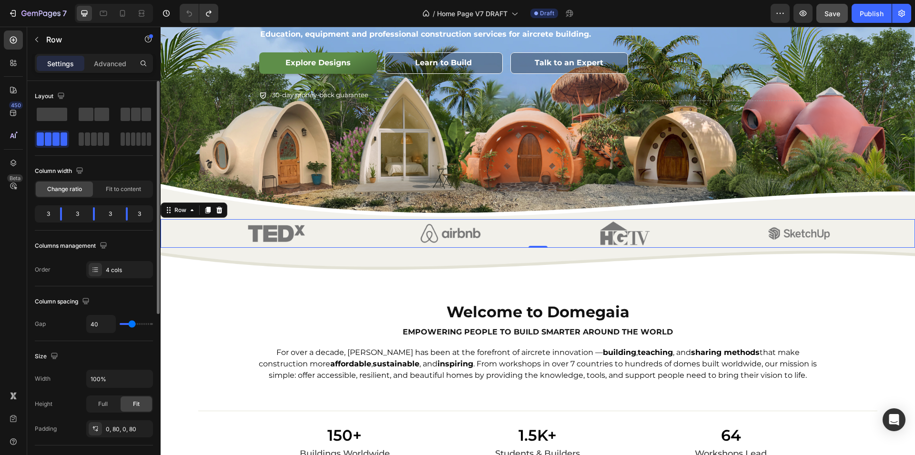
click at [132, 325] on input "range" at bounding box center [136, 324] width 33 height 2
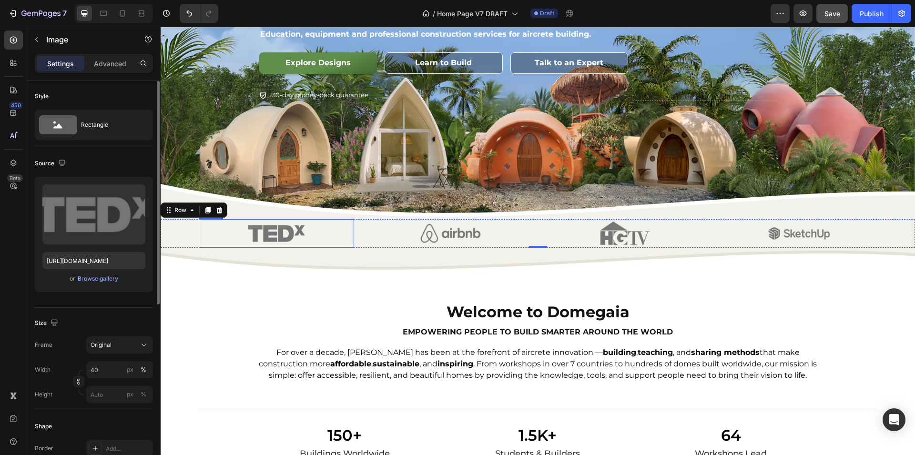
click at [266, 232] on img at bounding box center [276, 233] width 62 height 29
click at [110, 367] on input "40" at bounding box center [119, 369] width 67 height 17
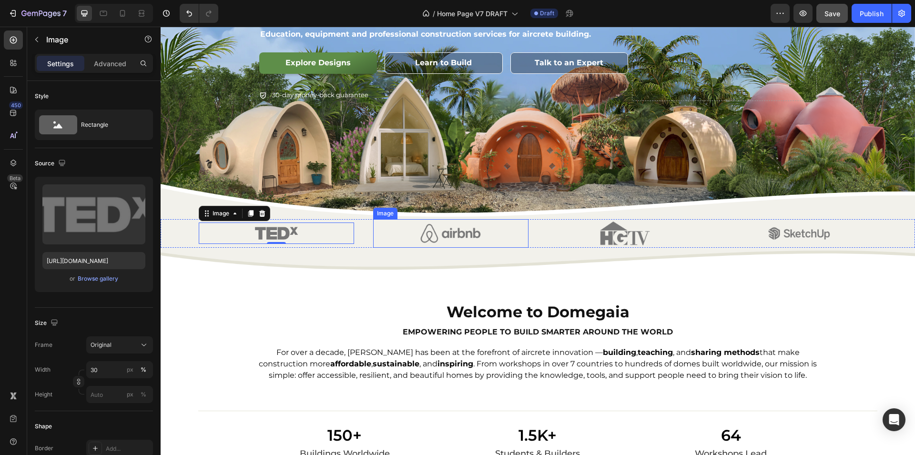
click at [454, 222] on img at bounding box center [450, 233] width 62 height 29
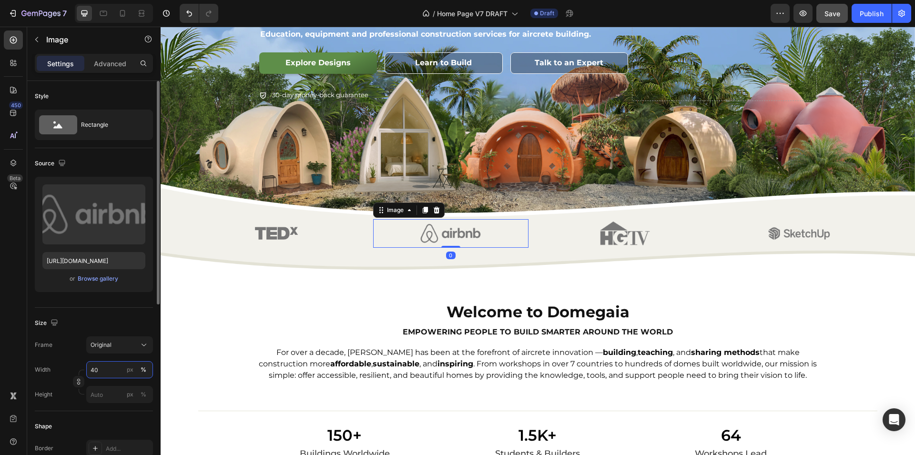
click at [111, 366] on input "40" at bounding box center [119, 369] width 67 height 17
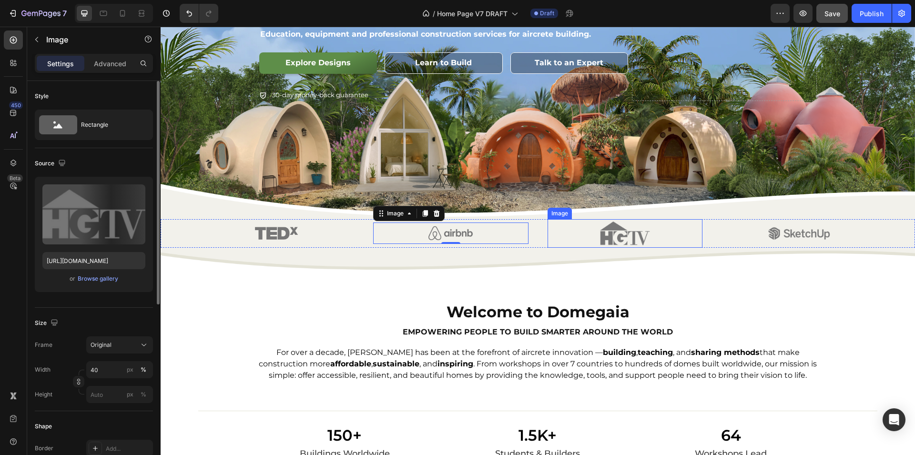
click at [654, 235] on div at bounding box center [624, 233] width 155 height 29
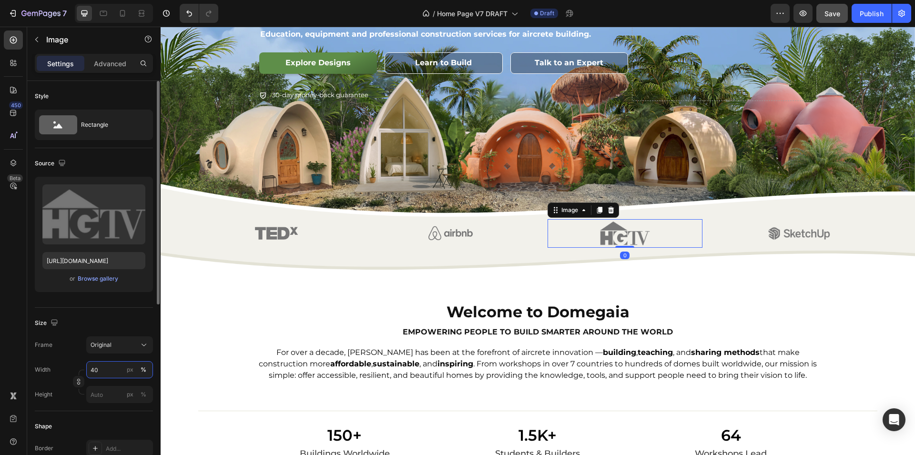
click at [113, 368] on input "40" at bounding box center [119, 369] width 67 height 17
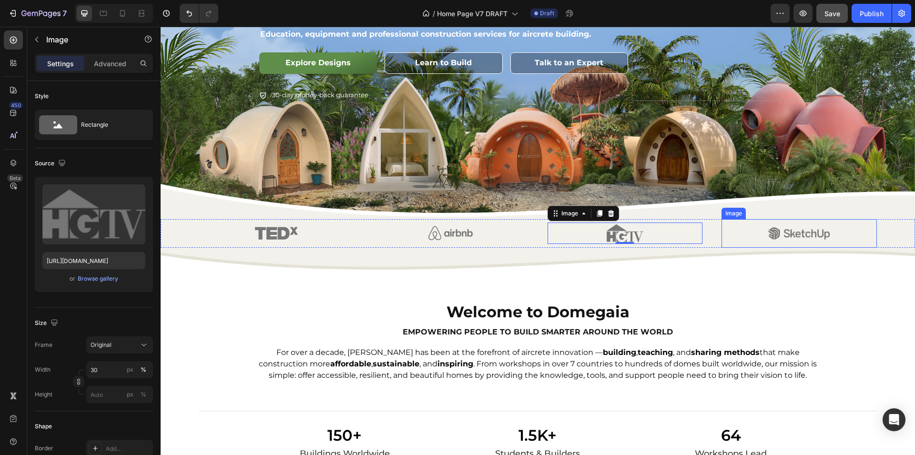
click at [768, 231] on img at bounding box center [799, 233] width 62 height 29
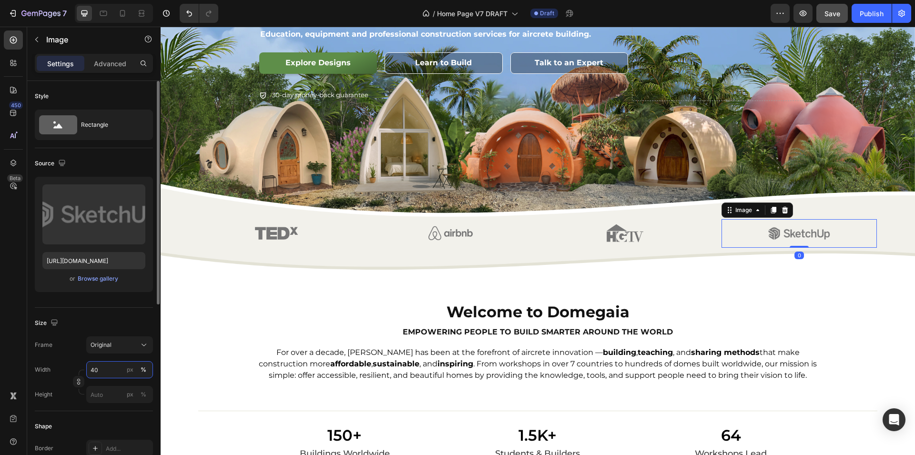
click at [100, 373] on input "40" at bounding box center [119, 369] width 67 height 17
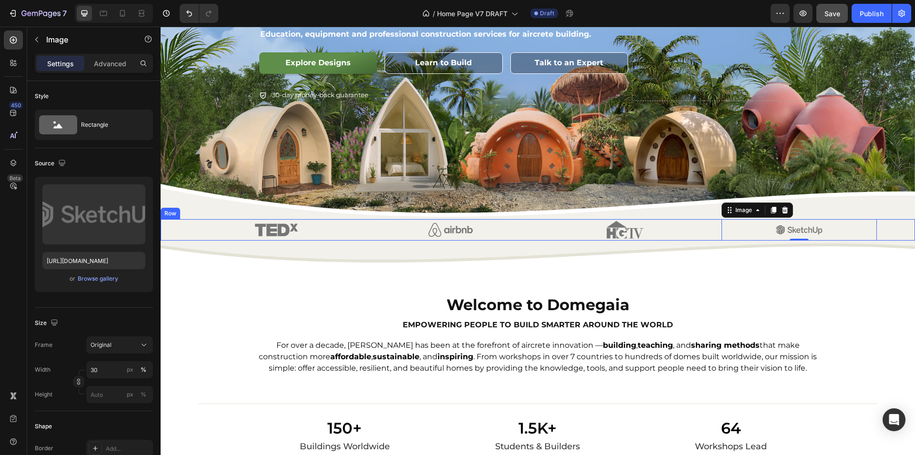
click at [177, 229] on div "Image Image Image Image 0 Row" at bounding box center [538, 229] width 754 height 21
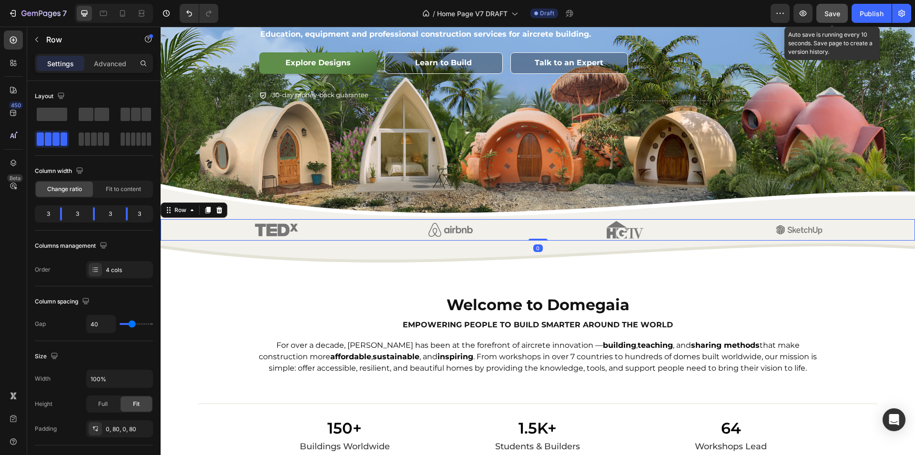
click at [833, 15] on span "Save" at bounding box center [832, 14] width 16 height 8
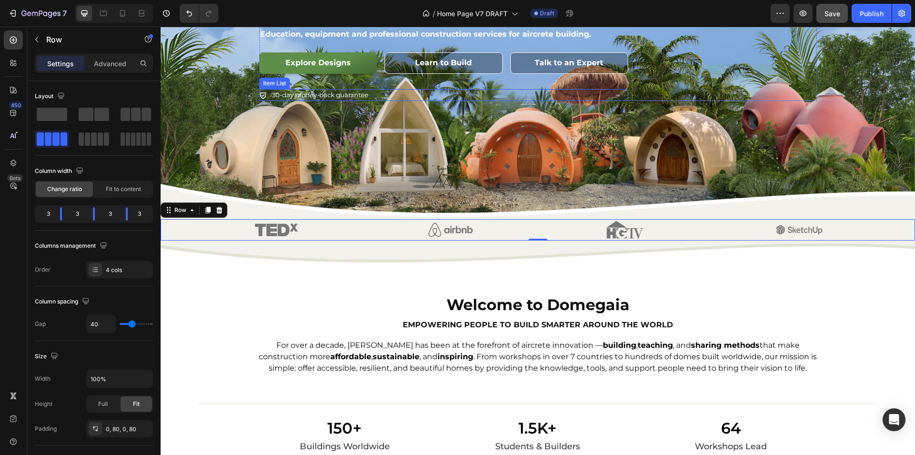
click at [298, 98] on p "30-day money-back guarantee" at bounding box center [320, 96] width 96 height 10
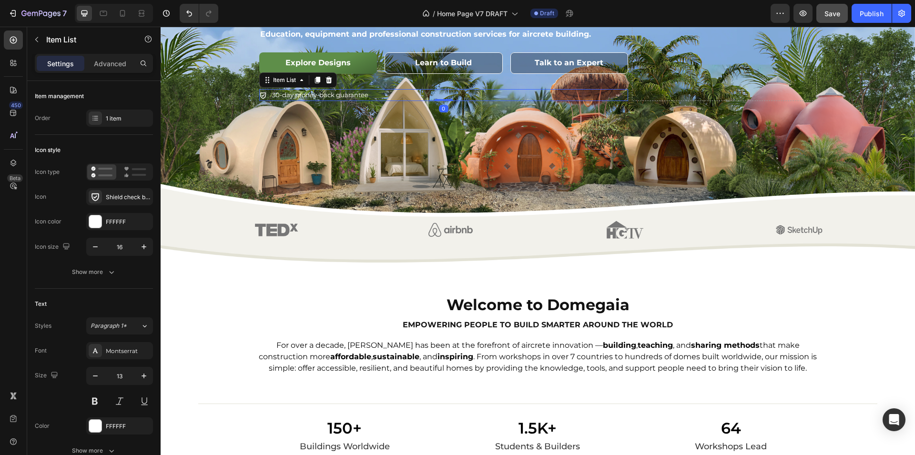
click at [299, 97] on p "30-day money-back guarantee" at bounding box center [320, 96] width 96 height 10
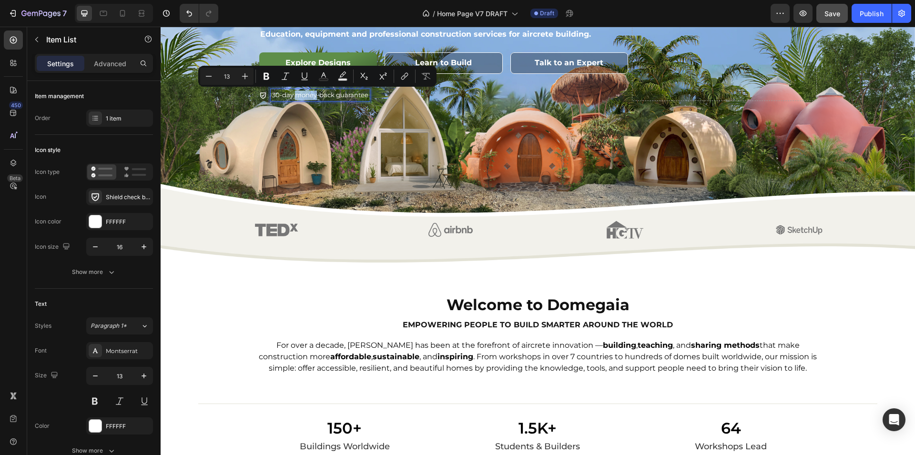
click at [299, 97] on p "30-day money-back guarantee" at bounding box center [320, 96] width 96 height 10
click at [318, 138] on div "Background Image" at bounding box center [538, 67] width 754 height 303
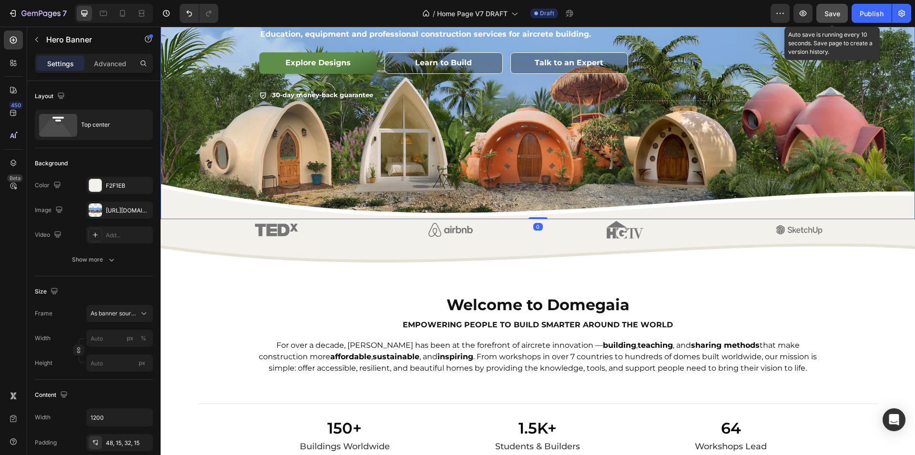
click at [830, 14] on span "Save" at bounding box center [832, 14] width 16 height 8
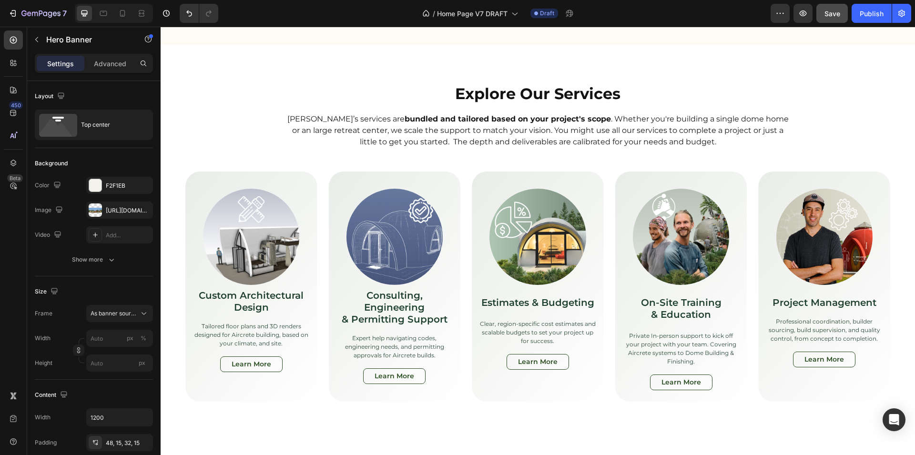
scroll to position [2999, 0]
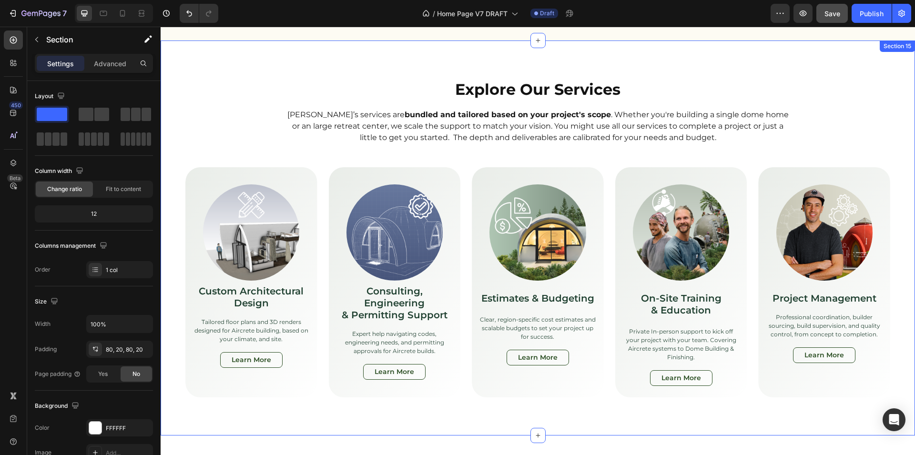
click at [236, 59] on div "Explore Our Services Heading [PERSON_NAME]’s services are bundled and tailored …" at bounding box center [538, 237] width 754 height 395
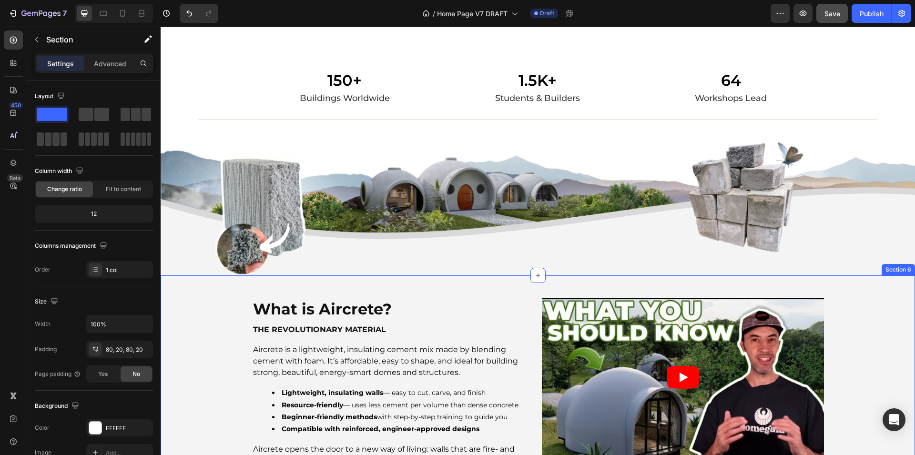
scroll to position [491, 0]
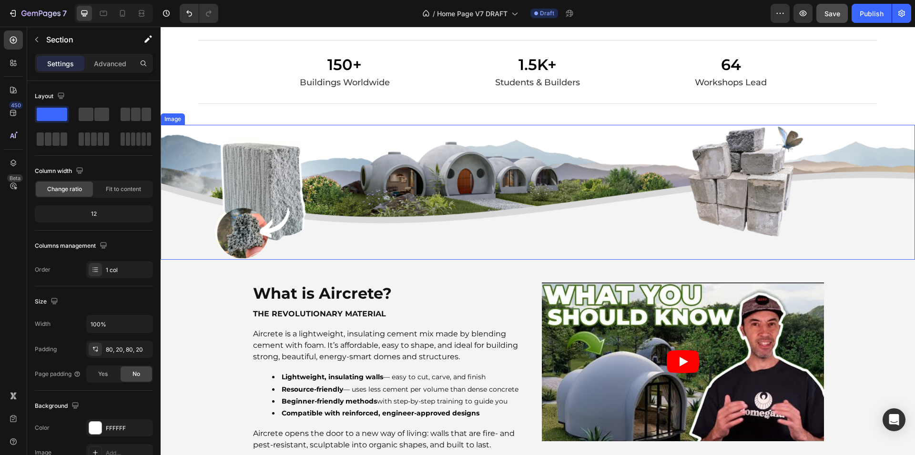
click at [176, 132] on img at bounding box center [538, 192] width 754 height 135
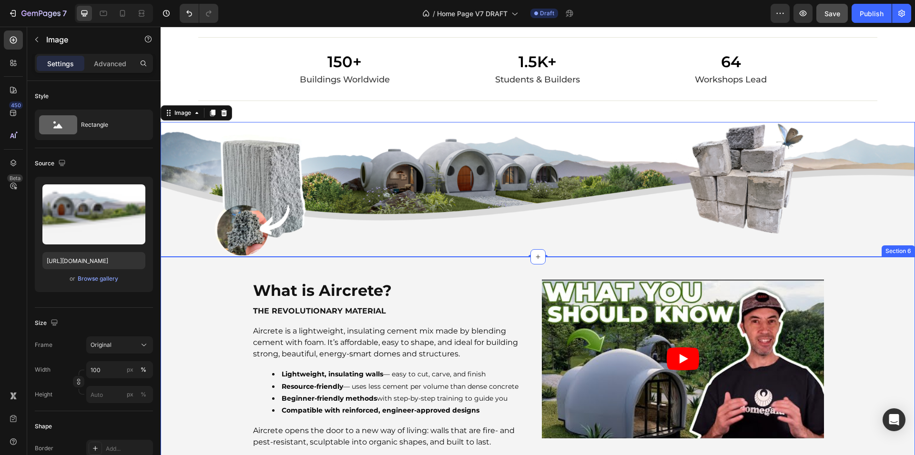
scroll to position [622, 0]
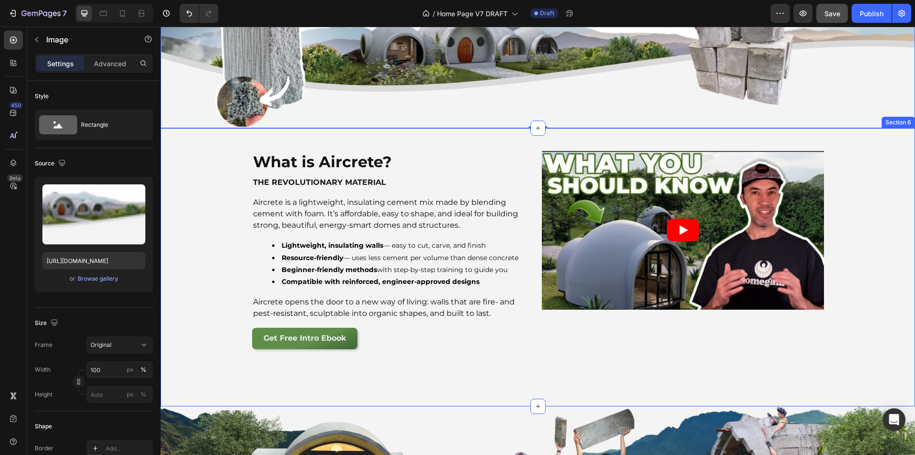
click at [200, 241] on div "What is Aircrete? Heading the revolutionary material Text Block Aircrete is a l…" at bounding box center [538, 252] width 754 height 202
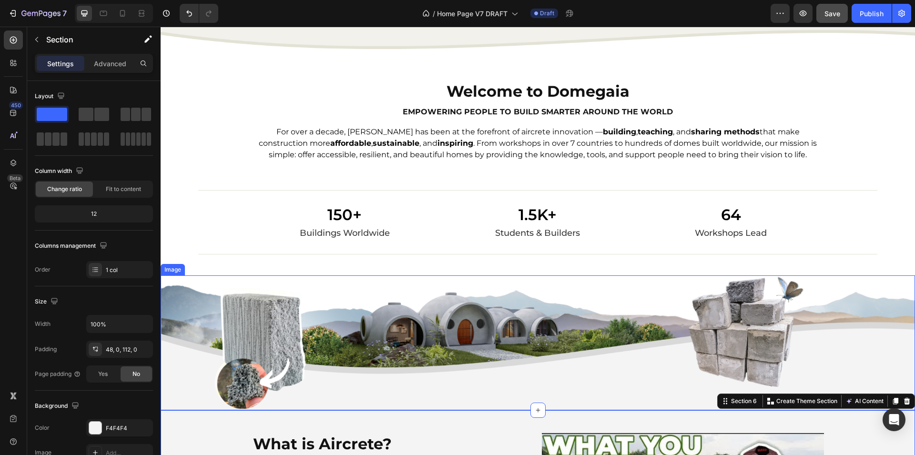
scroll to position [306, 0]
